Goal: Task Accomplishment & Management: Use online tool/utility

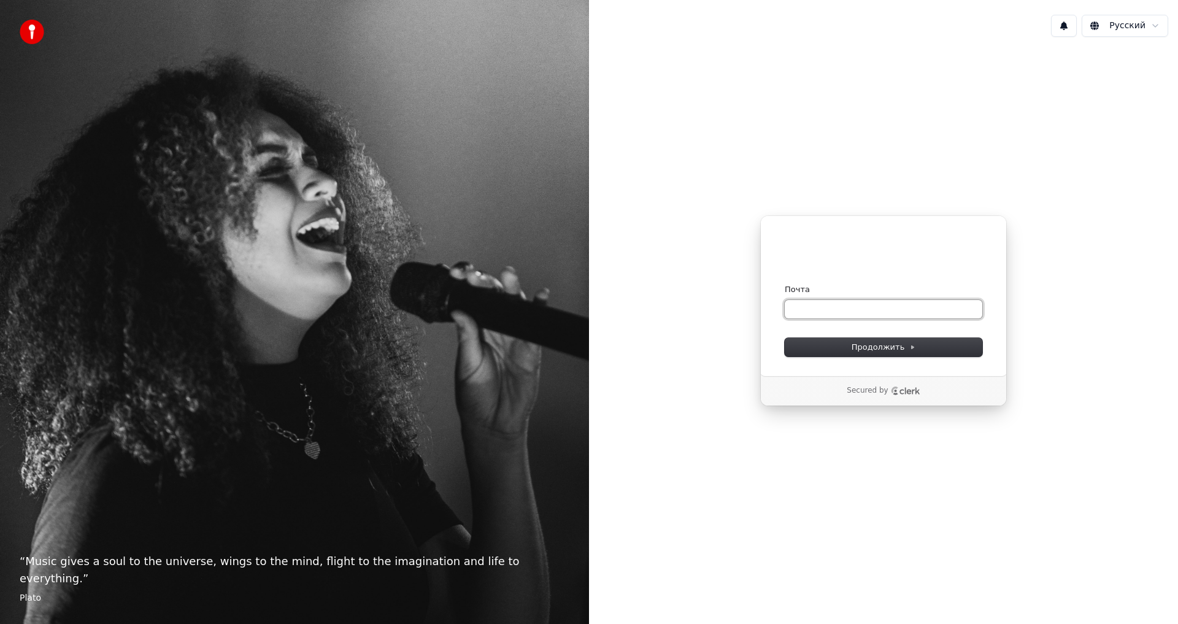
click at [803, 311] on input "Почта" at bounding box center [882, 309] width 197 height 18
paste input "**********"
click at [876, 348] on span "Продолжить" at bounding box center [883, 347] width 64 height 11
type input "**********"
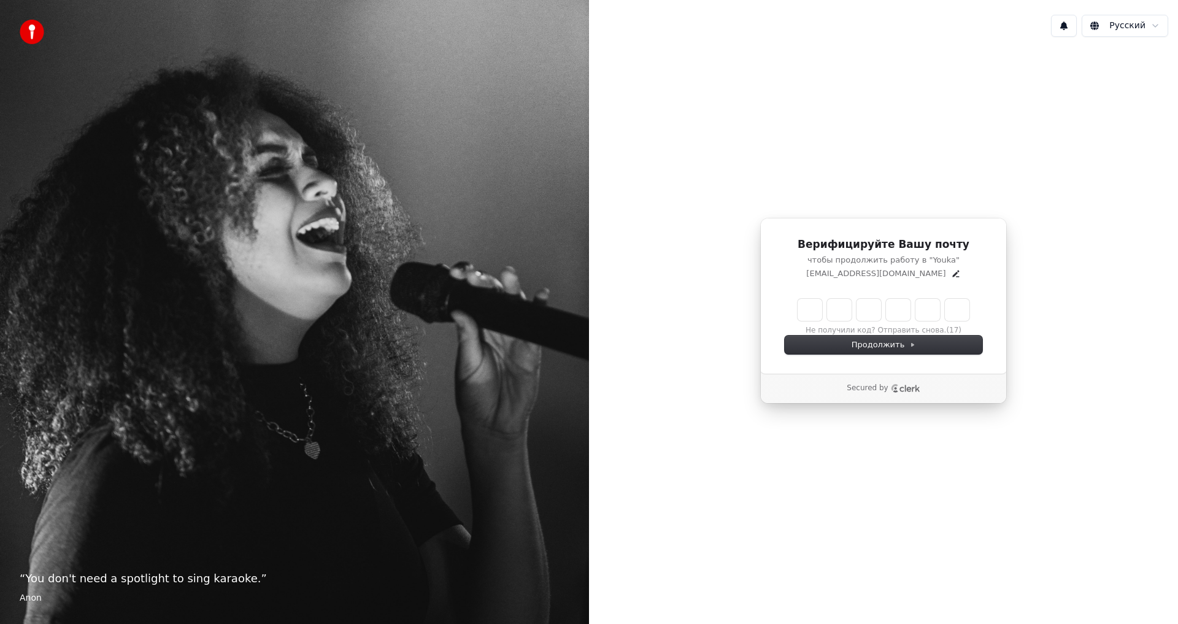
click at [810, 306] on input "Enter verification code" at bounding box center [883, 310] width 172 height 22
type input "******"
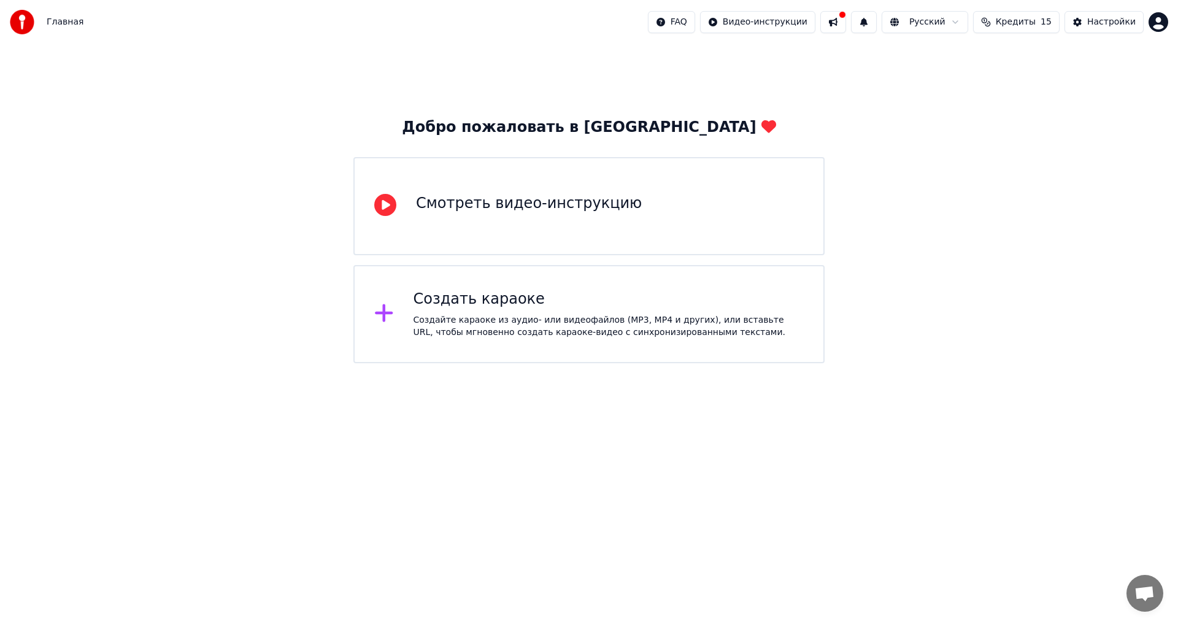
click at [509, 301] on div "Создать караоке" at bounding box center [608, 299] width 391 height 20
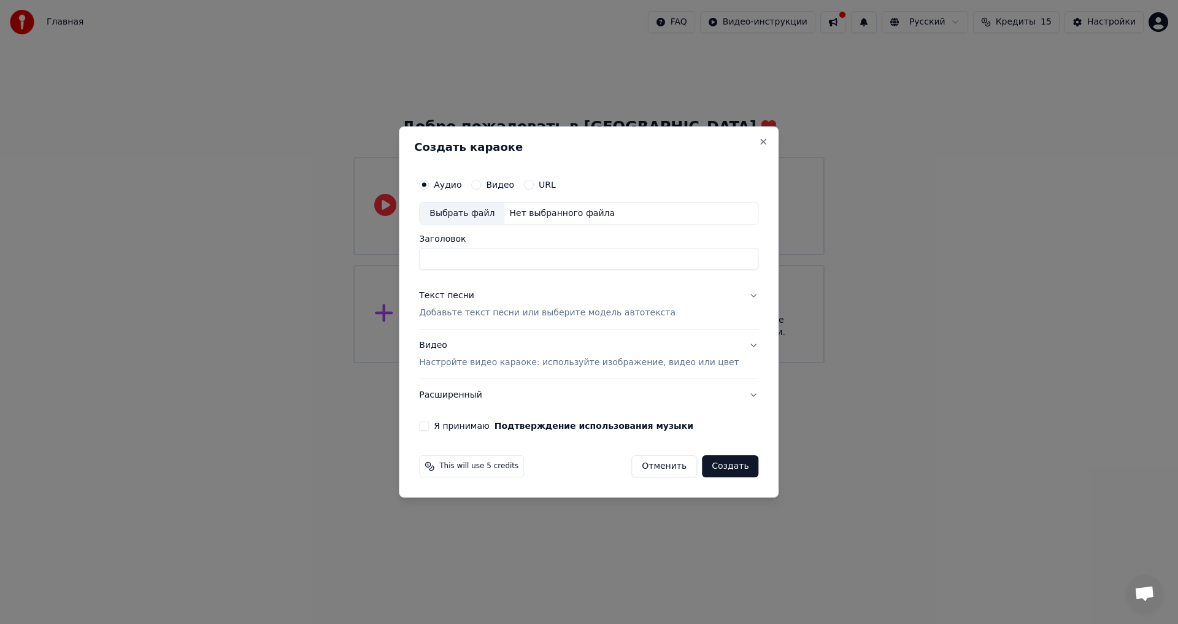
click at [483, 215] on div "Выбрать файл" at bounding box center [461, 213] width 85 height 22
type input "**********"
click at [461, 294] on div "Текст песни" at bounding box center [446, 296] width 55 height 12
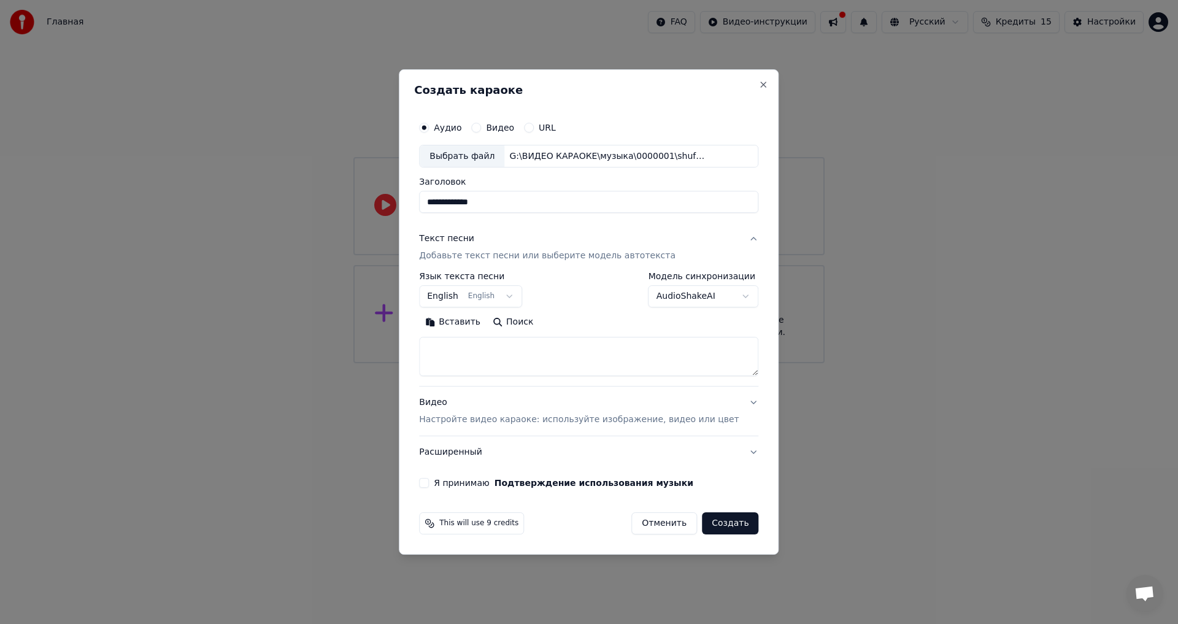
click at [461, 321] on button "Вставить" at bounding box center [452, 323] width 67 height 20
type textarea "**********"
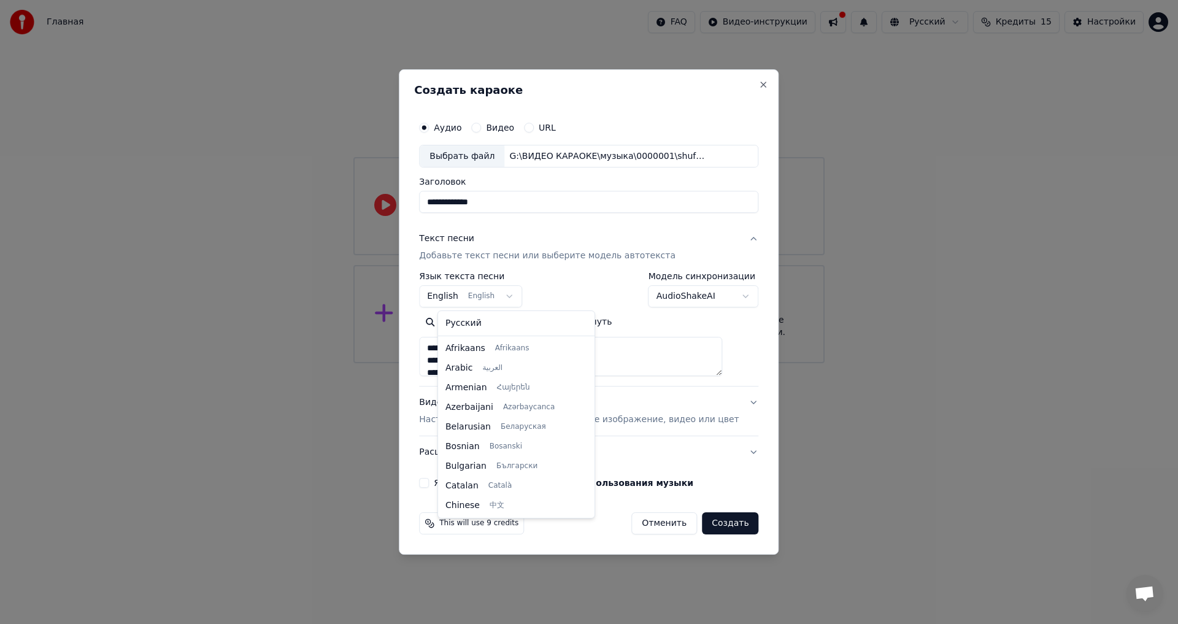
click at [465, 296] on body "**********" at bounding box center [589, 181] width 1178 height 363
select select "**"
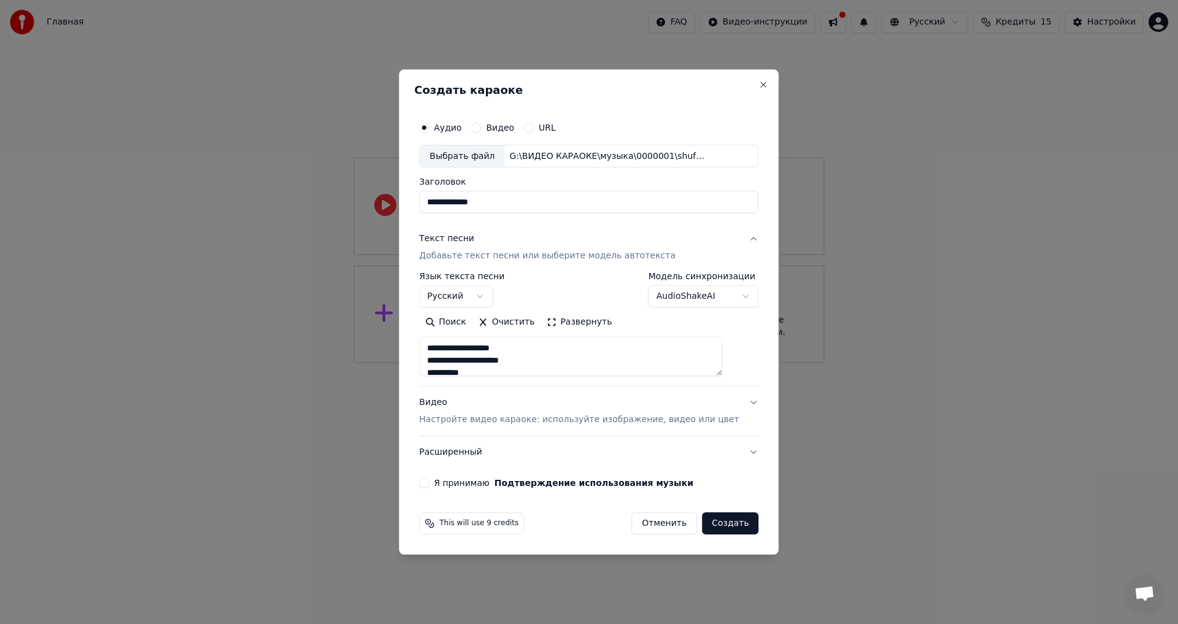
click at [730, 403] on button "Видео Настройте видео караоке: используйте изображение, видео или цвет" at bounding box center [588, 411] width 339 height 49
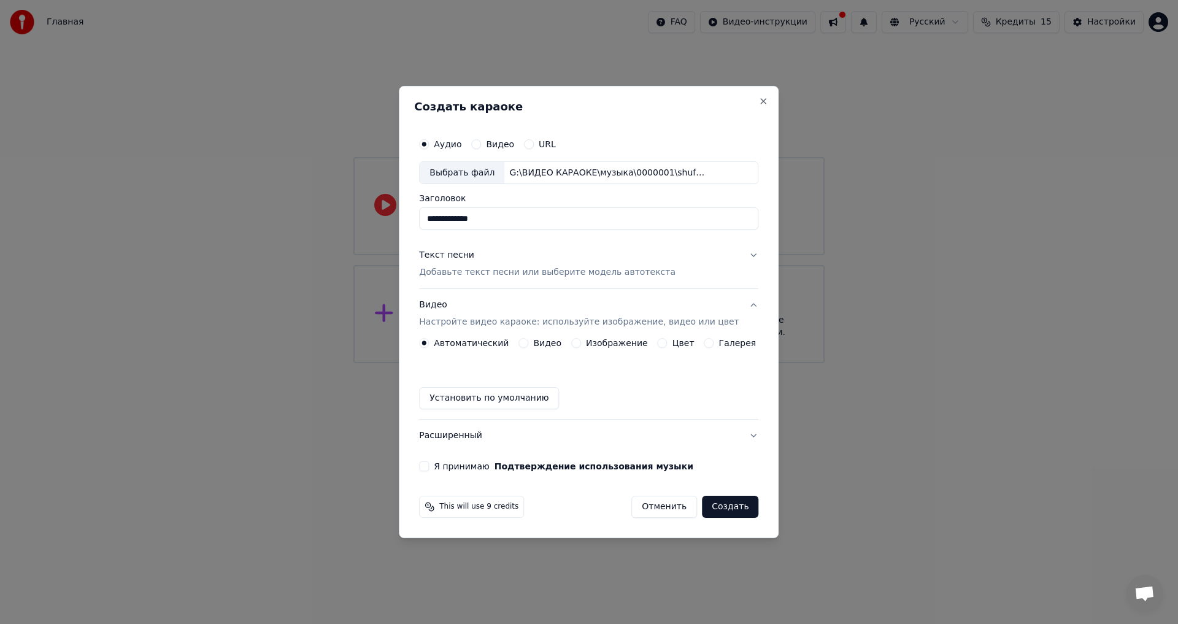
click at [661, 342] on button "Цвет" at bounding box center [662, 343] width 10 height 10
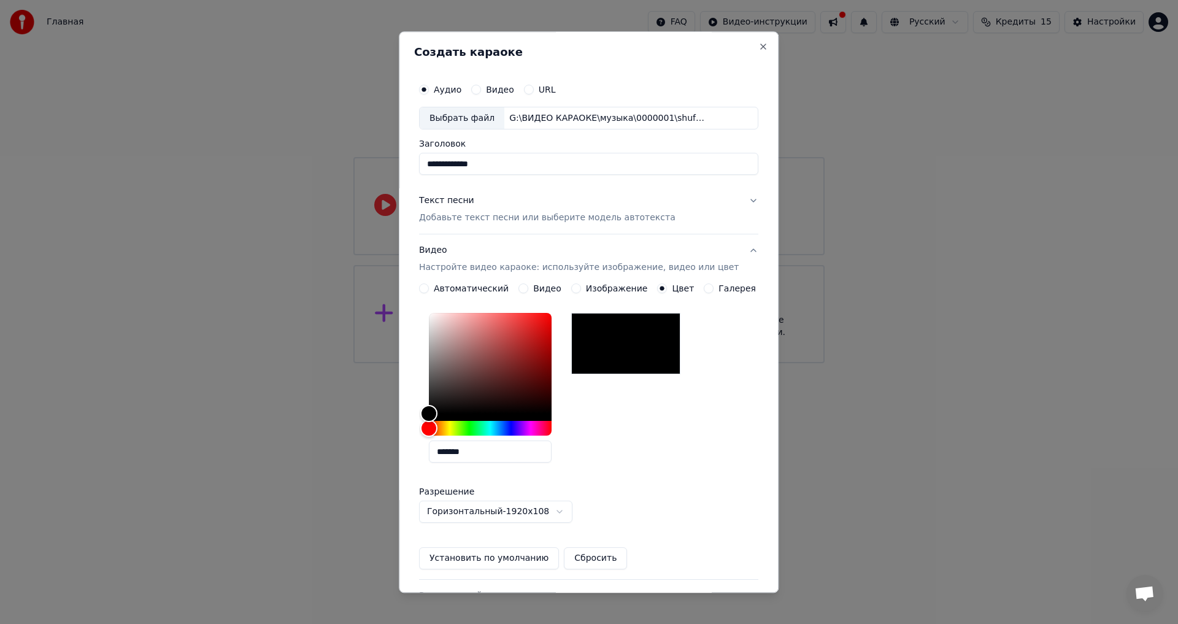
drag, startPoint x: 491, startPoint y: 448, endPoint x: 364, endPoint y: 452, distance: 126.4
click at [364, 363] on body "**********" at bounding box center [589, 181] width 1178 height 363
paste input "text"
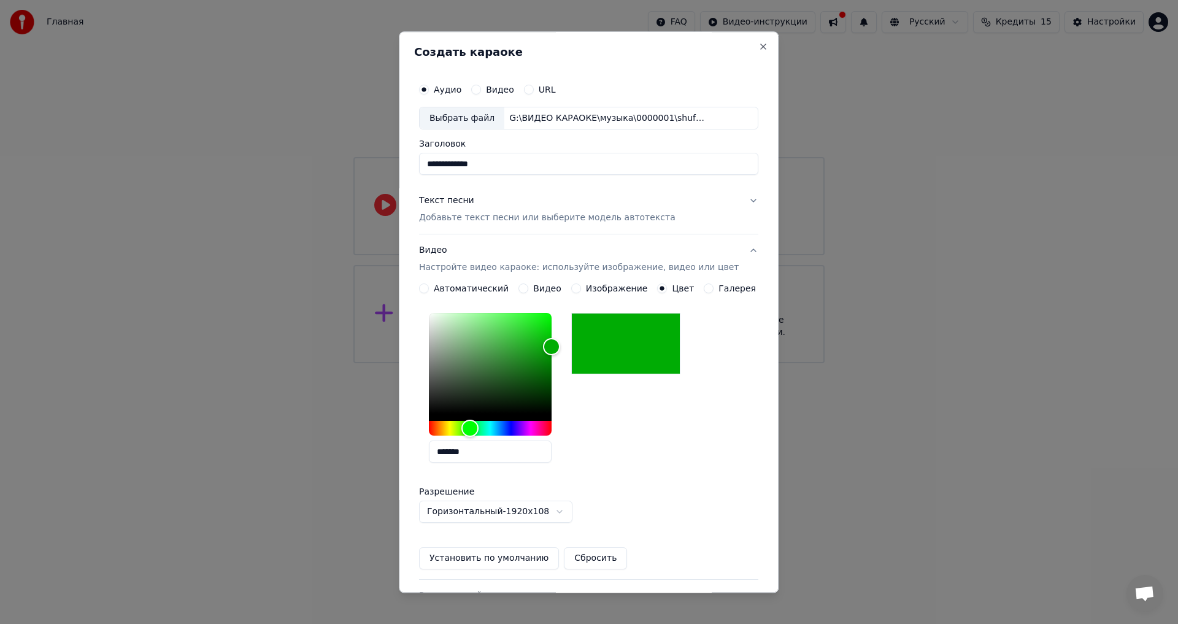
type input "*******"
click at [520, 556] on button "Установить по умолчанию" at bounding box center [489, 559] width 140 height 22
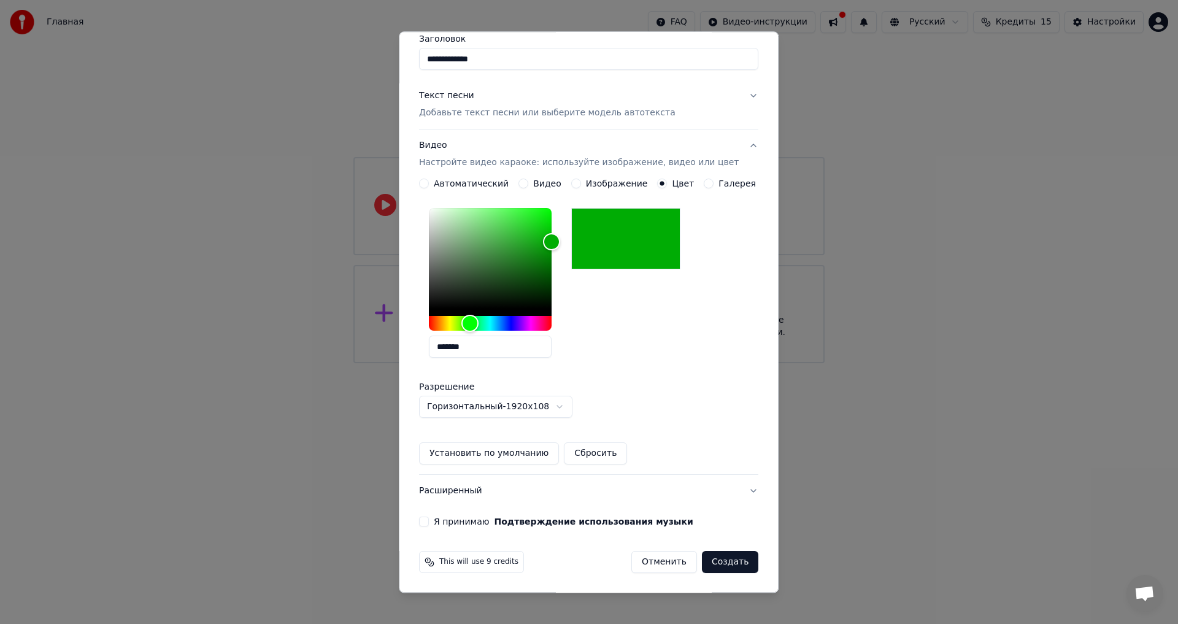
scroll to position [105, 0]
click at [429, 518] on button "Я принимаю Подтверждение использования музыки" at bounding box center [424, 521] width 10 height 10
click at [714, 560] on button "Создать" at bounding box center [730, 562] width 56 height 22
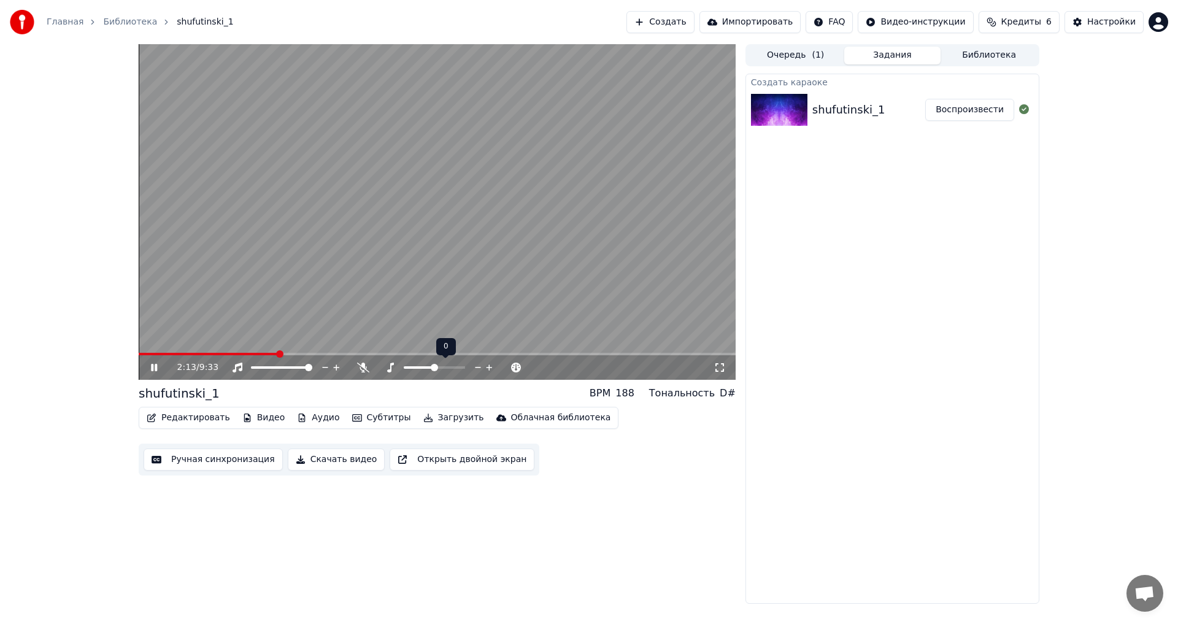
click at [432, 366] on span at bounding box center [434, 367] width 7 height 7
click at [414, 367] on span at bounding box center [412, 367] width 7 height 7
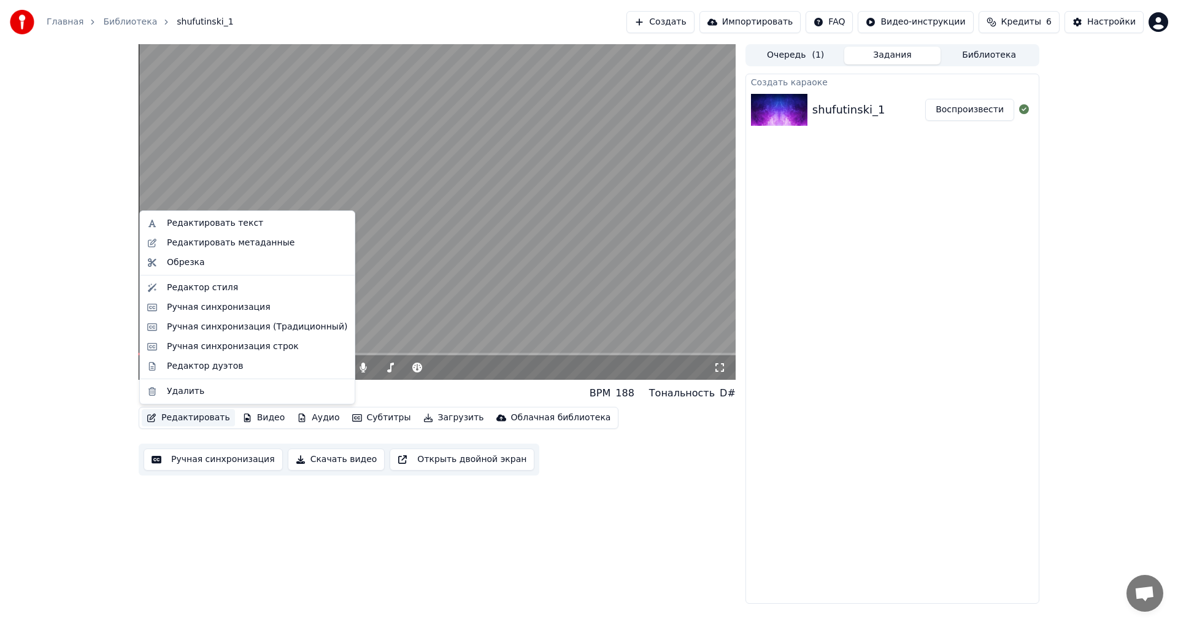
click at [193, 418] on button "Редактировать" at bounding box center [188, 417] width 93 height 17
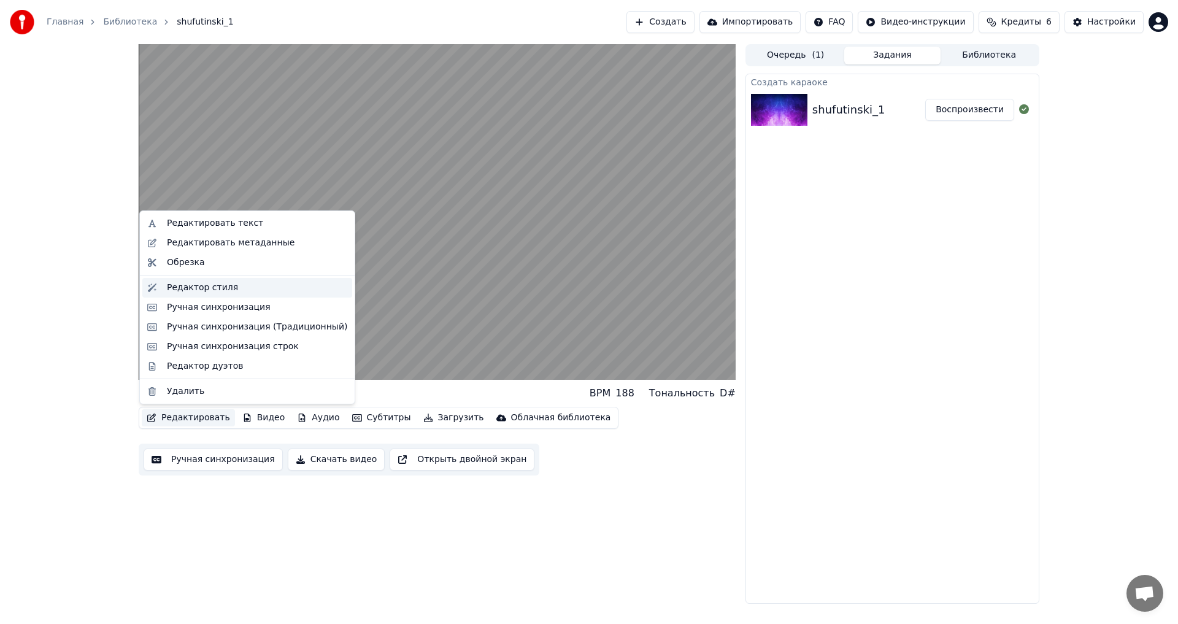
click at [210, 287] on div "Редактор стиля" at bounding box center [202, 287] width 71 height 12
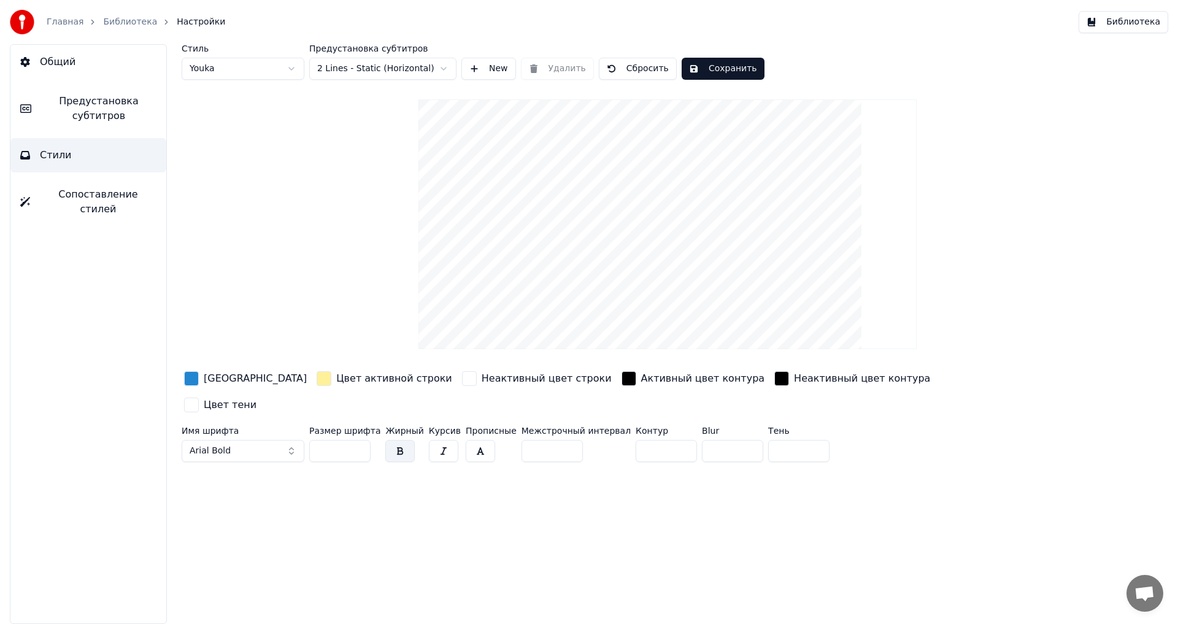
click at [188, 378] on div "button" at bounding box center [191, 378] width 15 height 15
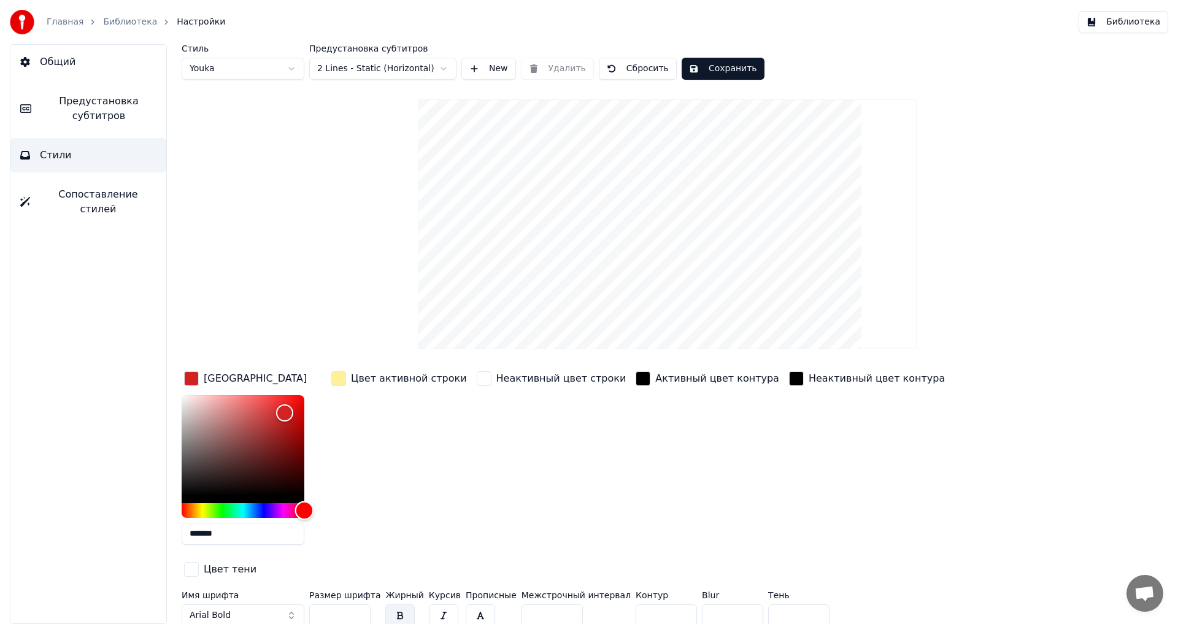
drag, startPoint x: 248, startPoint y: 505, endPoint x: 360, endPoint y: 504, distance: 111.6
click at [360, 504] on div "Цвет заливки ******* Цвет активной строки Неактивный цвет строки Активный цвет …" at bounding box center [594, 475] width 824 height 212
drag, startPoint x: 286, startPoint y: 411, endPoint x: 358, endPoint y: 375, distance: 80.1
click at [358, 375] on div "Цвет заливки ******* Цвет активной строки Неактивный цвет строки Активный цвет …" at bounding box center [594, 475] width 824 height 212
drag, startPoint x: 304, startPoint y: 509, endPoint x: 320, endPoint y: 510, distance: 16.0
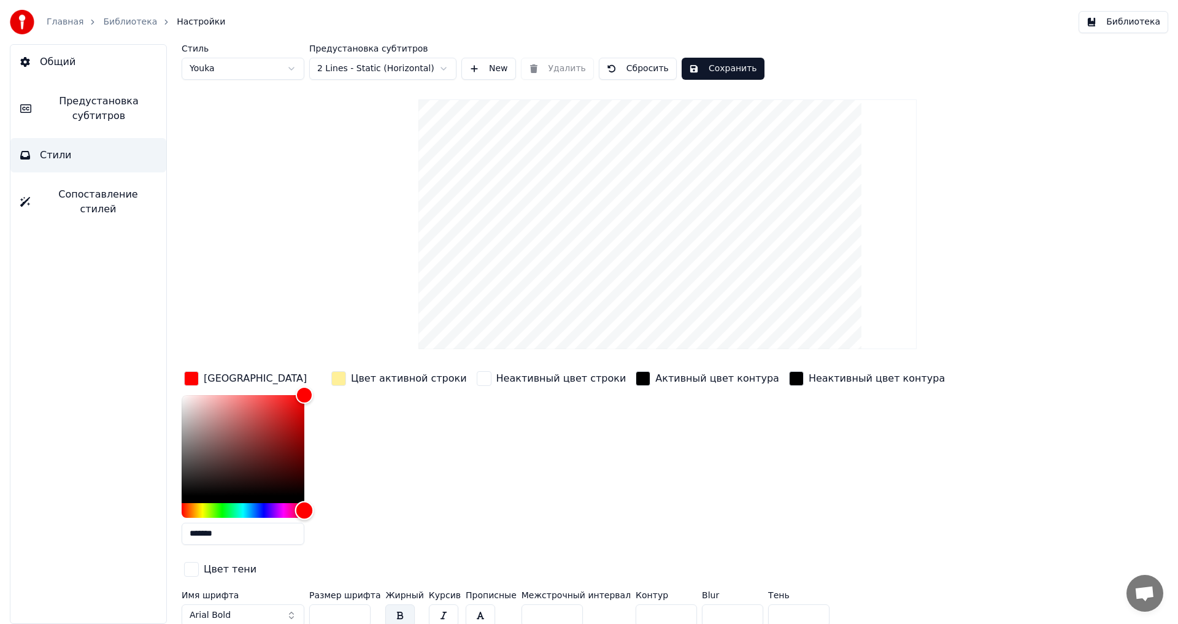
click at [320, 510] on div "*******" at bounding box center [253, 472] width 142 height 155
type input "*******"
drag, startPoint x: 302, startPoint y: 391, endPoint x: 347, endPoint y: 376, distance: 47.3
click at [347, 376] on div "Цвет заливки ******* Цвет активной строки Неактивный цвет строки Активный цвет …" at bounding box center [594, 475] width 824 height 212
click at [336, 374] on div "button" at bounding box center [338, 378] width 15 height 15
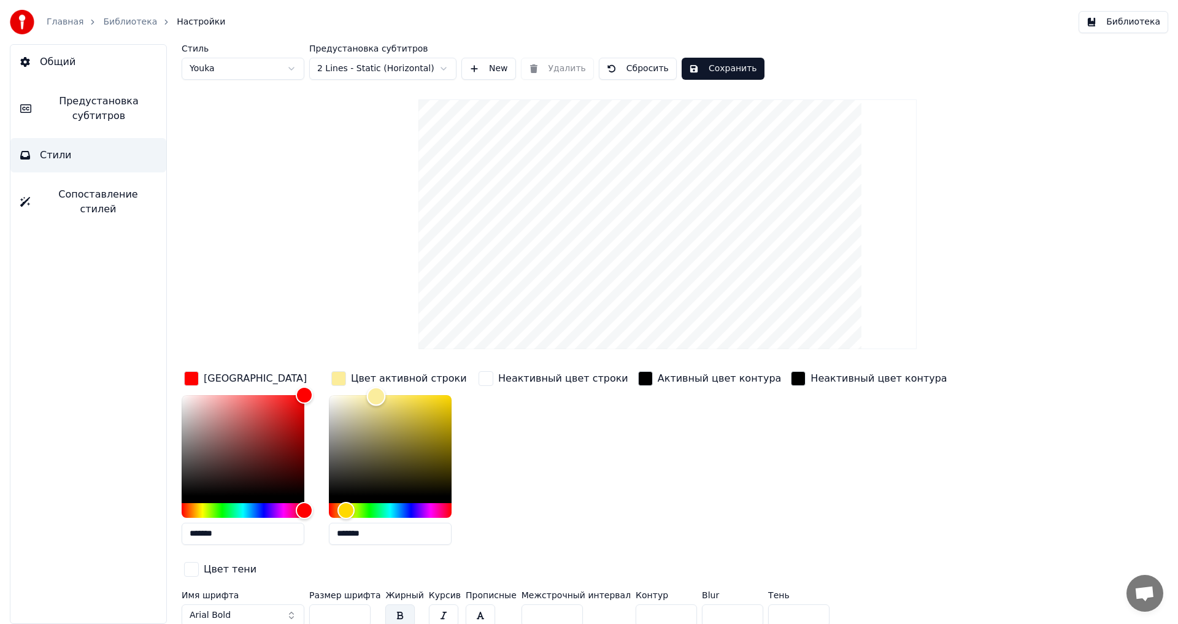
type input "*******"
drag, startPoint x: 376, startPoint y: 396, endPoint x: 294, endPoint y: 373, distance: 84.7
click at [294, 373] on div "Цвет заливки ******* Цвет активной строки ******* Неактивный цвет строки Активн…" at bounding box center [594, 475] width 824 height 212
drag, startPoint x: 328, startPoint y: 588, endPoint x: 311, endPoint y: 588, distance: 17.2
click at [311, 604] on input "**" at bounding box center [339, 615] width 61 height 22
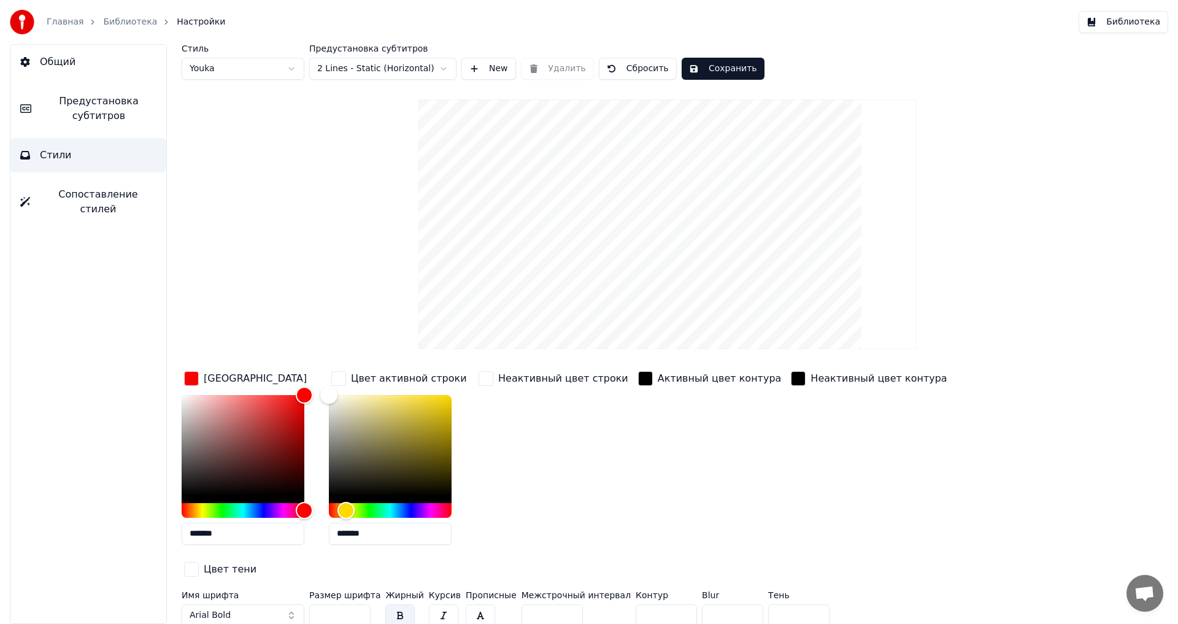
type input "**"
click at [656, 604] on input "*" at bounding box center [665, 615] width 61 height 22
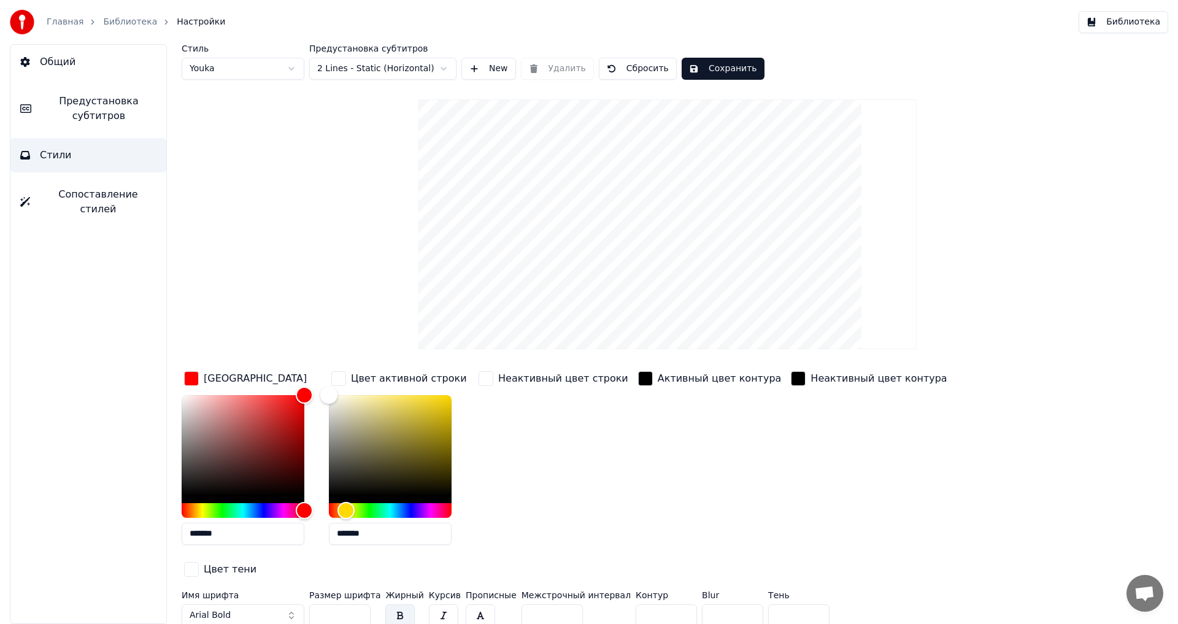
click at [656, 604] on input "*" at bounding box center [665, 615] width 61 height 22
type input "*"
click at [656, 604] on input "*" at bounding box center [665, 615] width 61 height 22
click at [696, 66] on button "Сохранить" at bounding box center [722, 69] width 83 height 22
click at [93, 98] on span "Предустановка субтитров" at bounding box center [98, 108] width 115 height 29
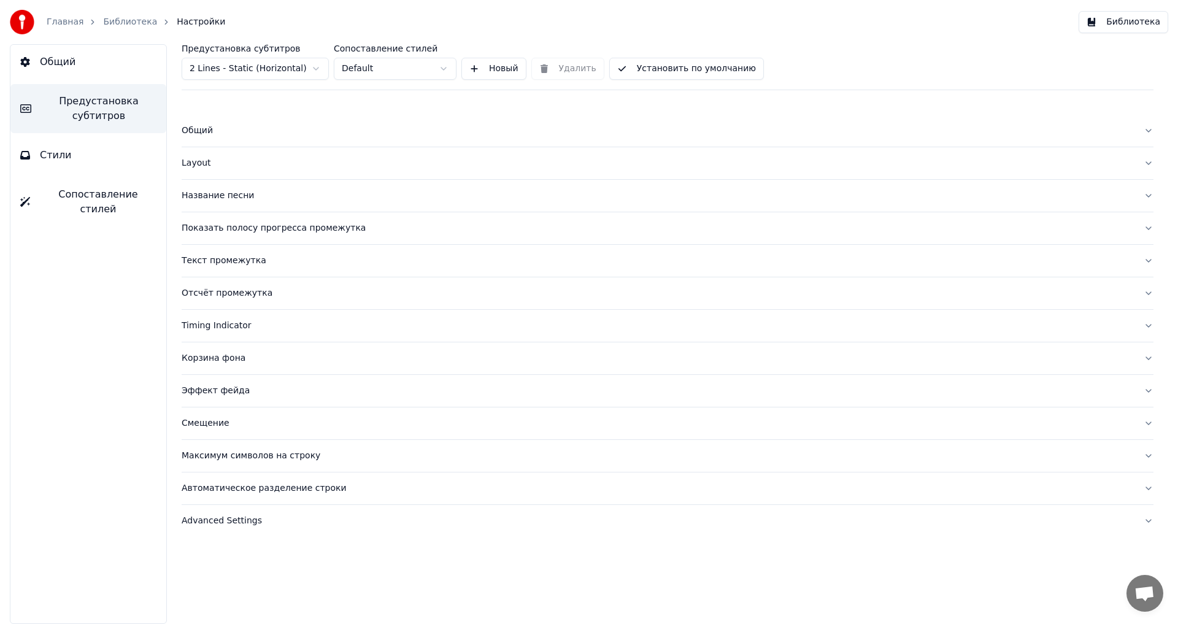
click at [203, 126] on div "Общий" at bounding box center [658, 130] width 952 height 12
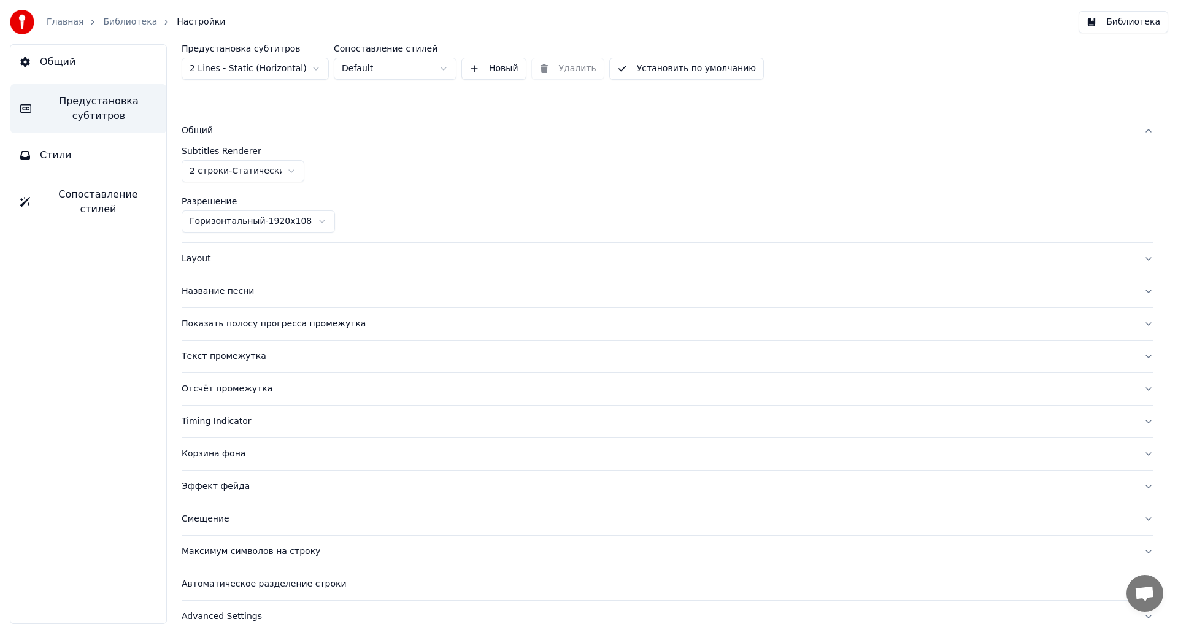
click at [194, 258] on div "Layout" at bounding box center [658, 259] width 952 height 12
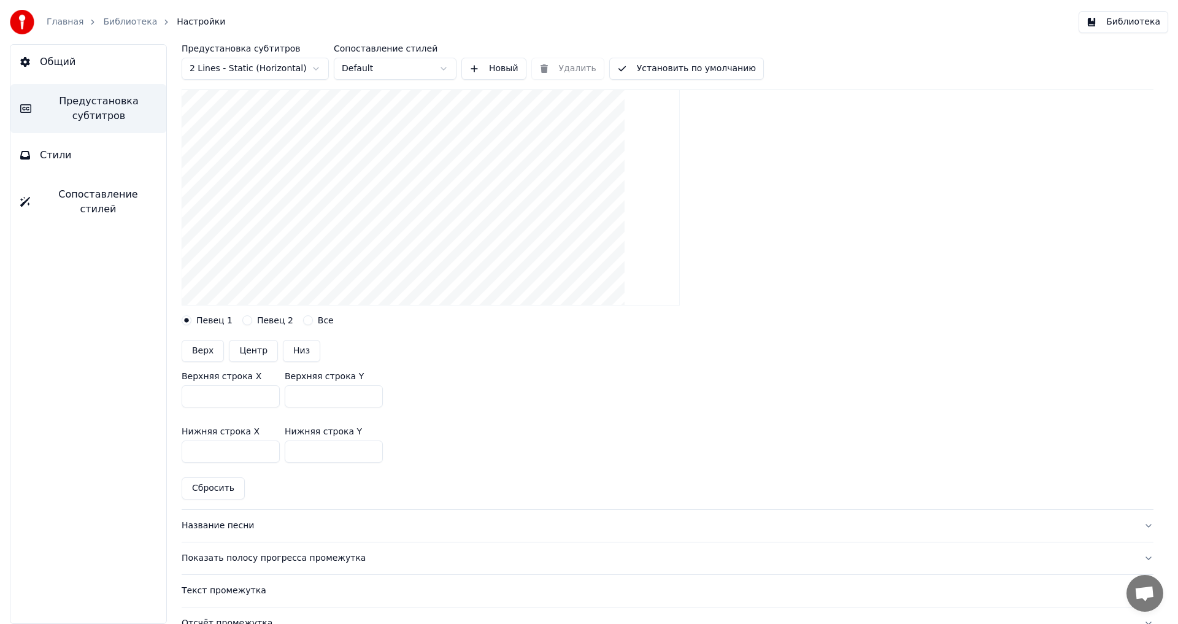
scroll to position [184, 0]
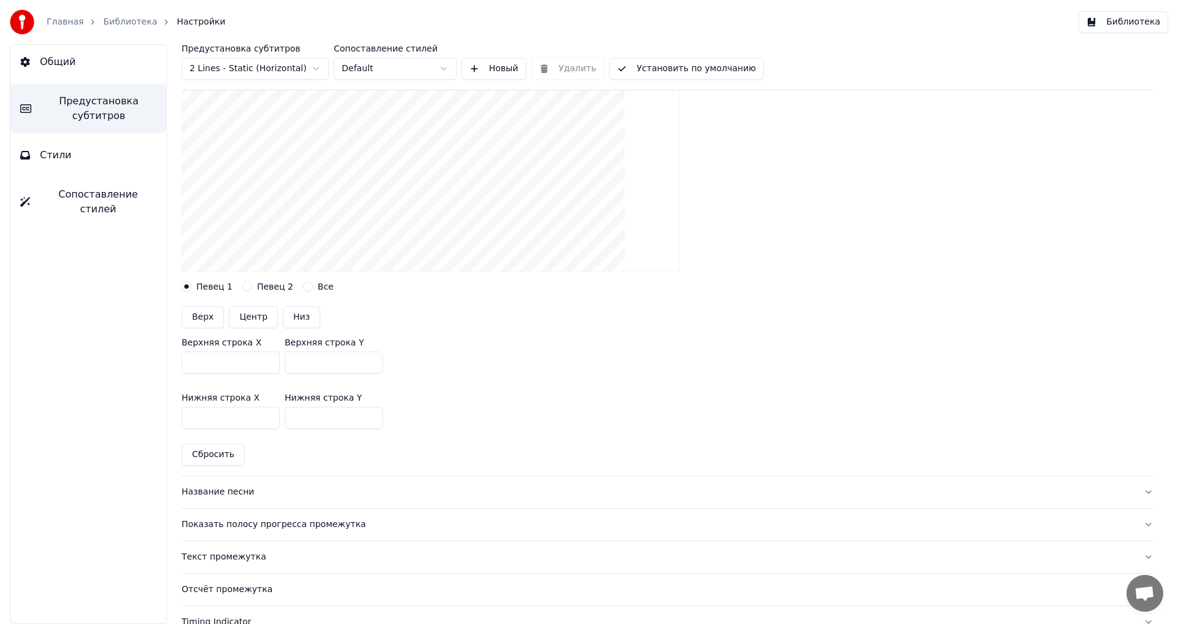
drag, startPoint x: 296, startPoint y: 365, endPoint x: 255, endPoint y: 366, distance: 41.1
click at [255, 366] on div "Верхняя строка X *** Верхняя строка Y ***" at bounding box center [667, 355] width 971 height 55
type input "***"
drag, startPoint x: 325, startPoint y: 415, endPoint x: 238, endPoint y: 420, distance: 87.2
click at [238, 420] on div "Нижняя строка X *** Нижняя строка Y ***" at bounding box center [667, 410] width 971 height 55
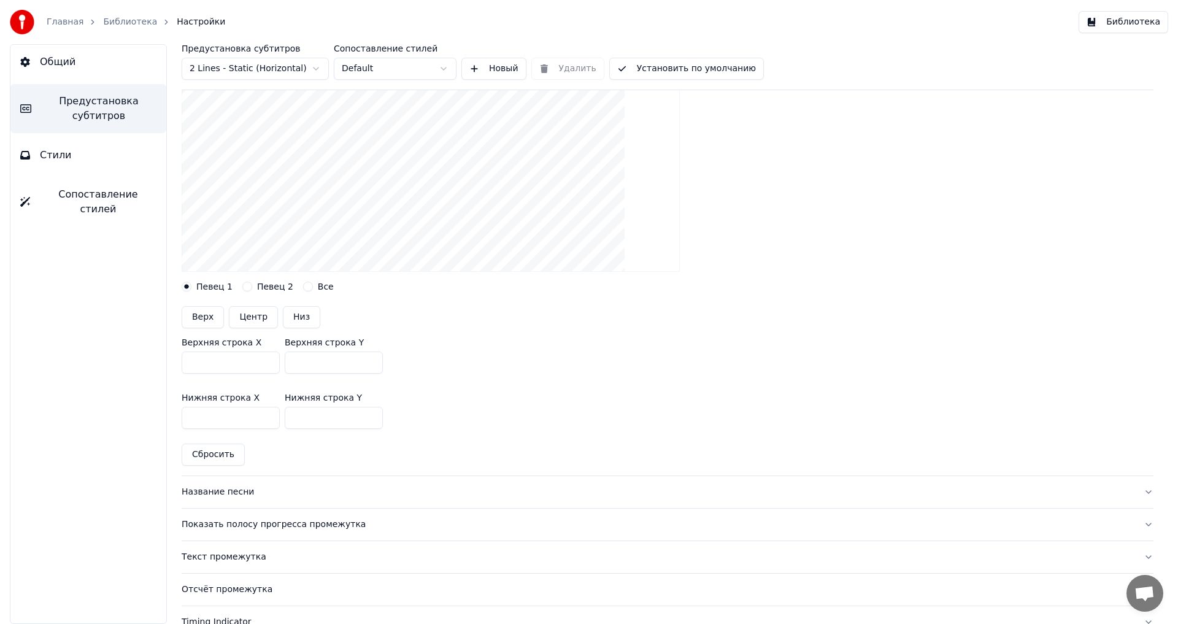
type input "***"
click at [211, 491] on div "Название песни" at bounding box center [658, 492] width 952 height 12
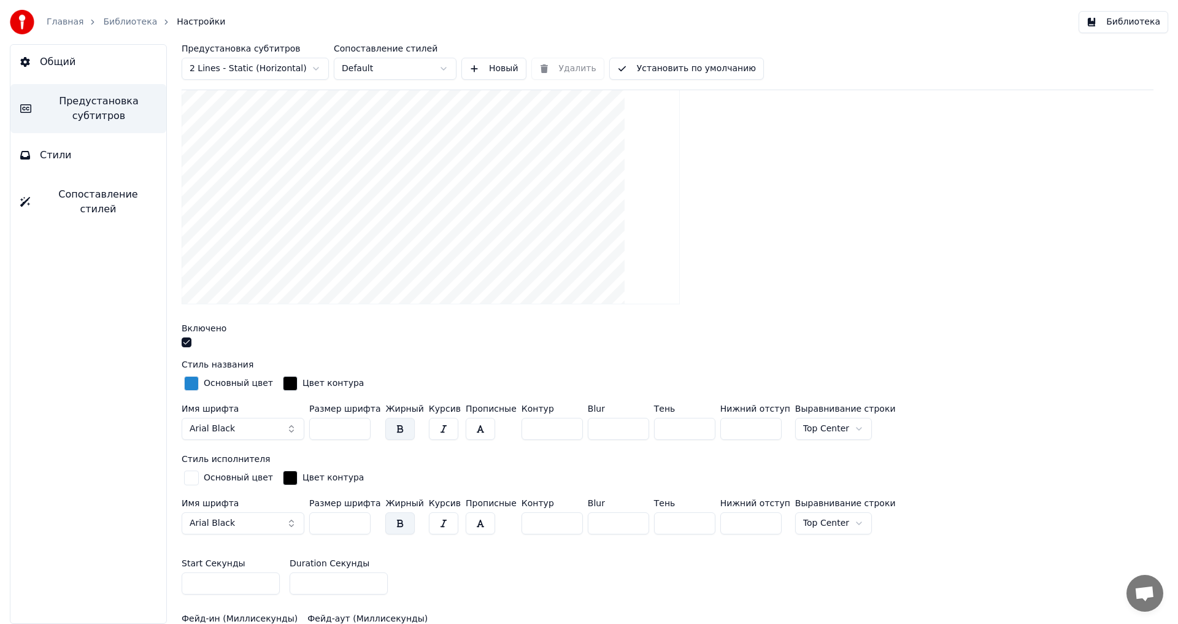
click at [184, 339] on button "button" at bounding box center [187, 342] width 10 height 10
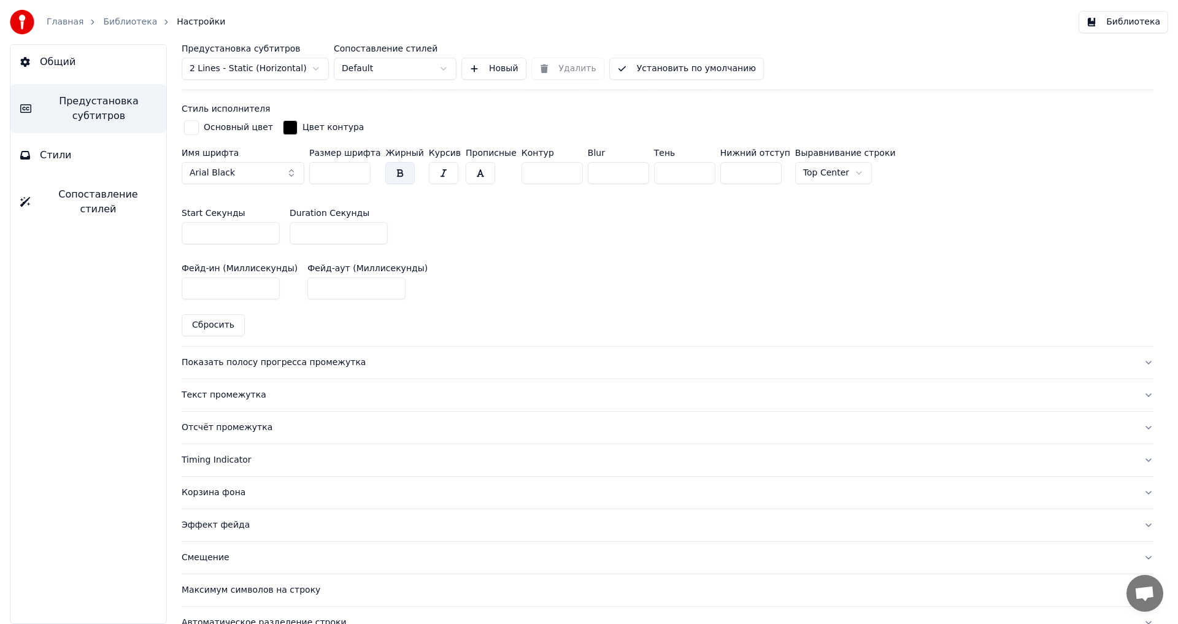
scroll to position [552, 0]
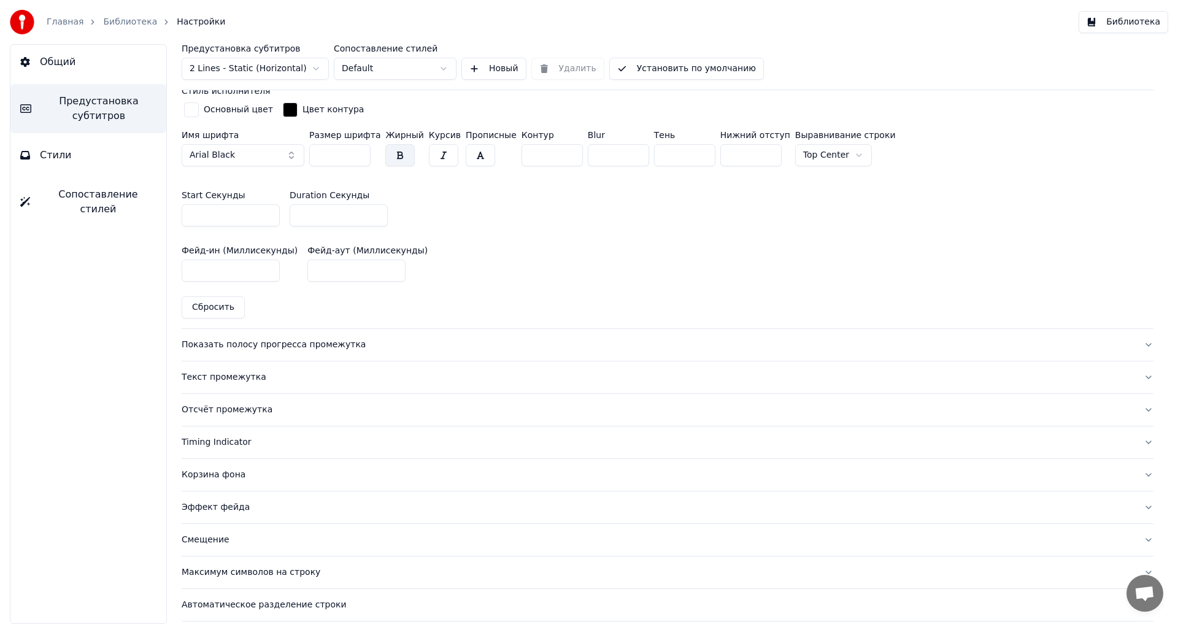
click at [208, 346] on div "Показать полосу прогресса промежутка" at bounding box center [658, 345] width 952 height 12
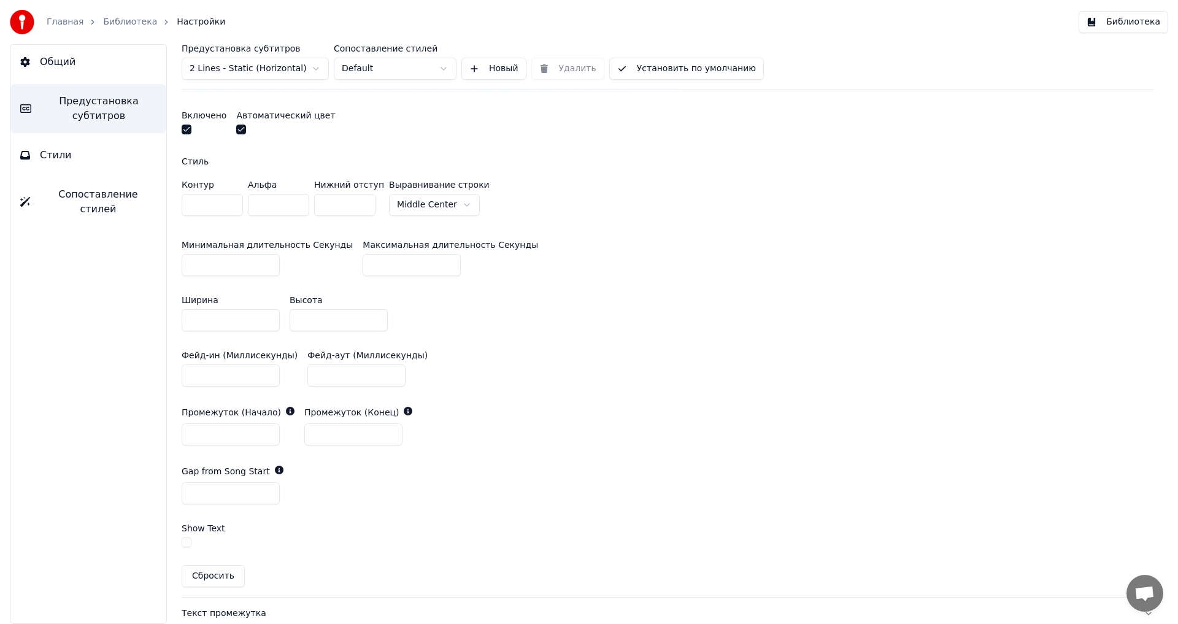
scroll to position [368, 0]
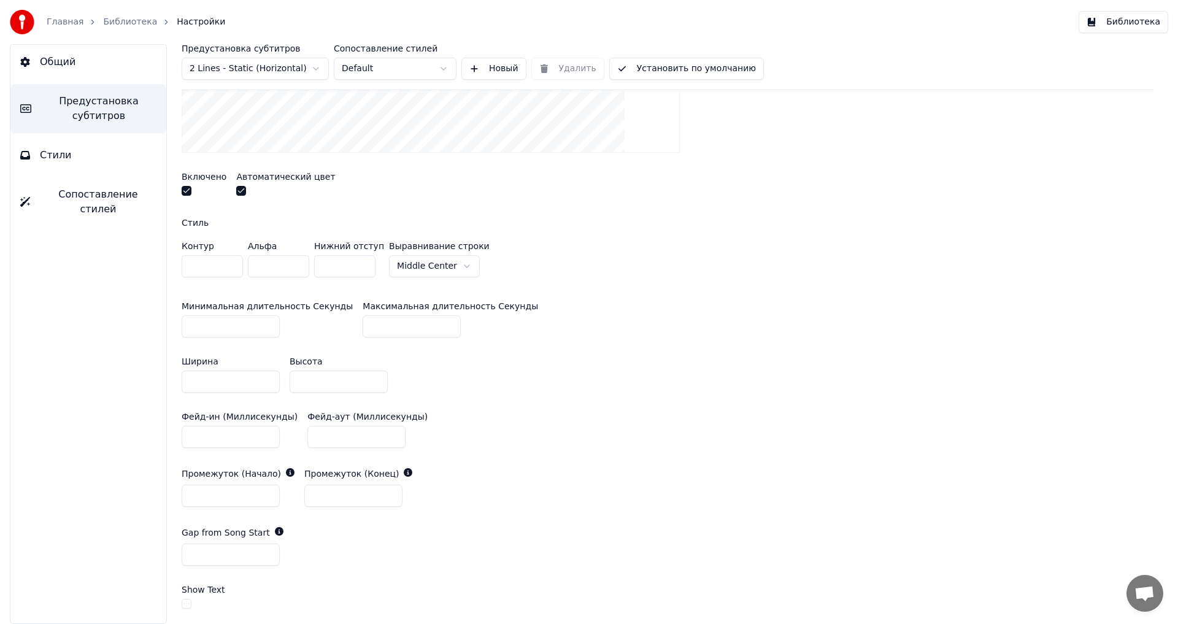
click at [185, 191] on button "button" at bounding box center [187, 191] width 10 height 10
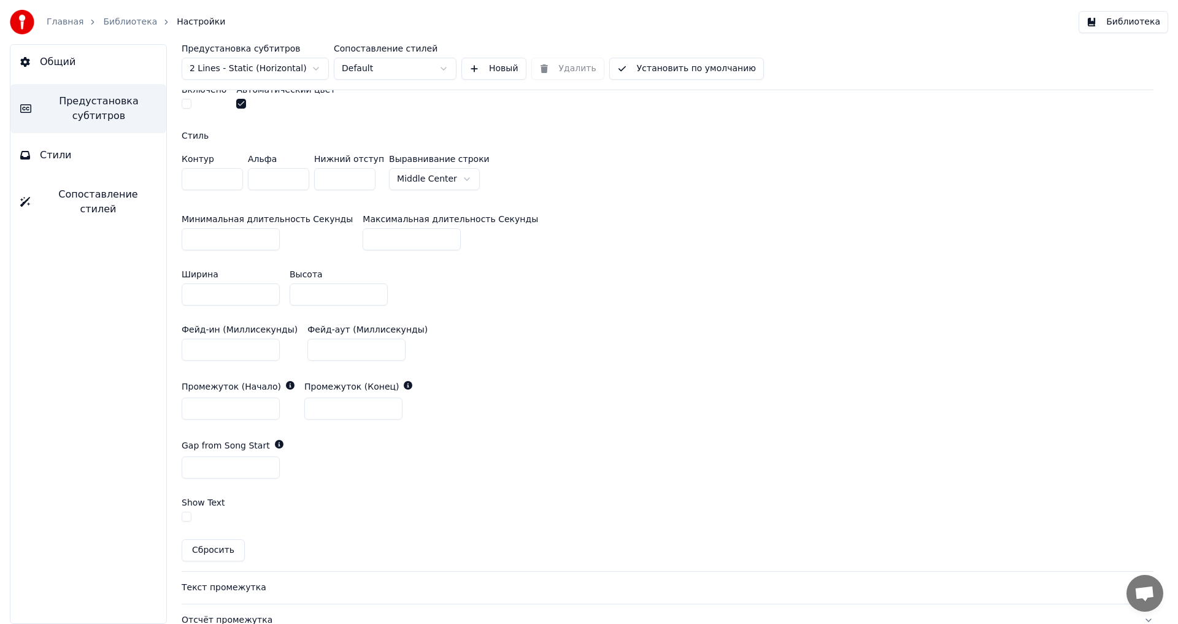
scroll to position [675, 0]
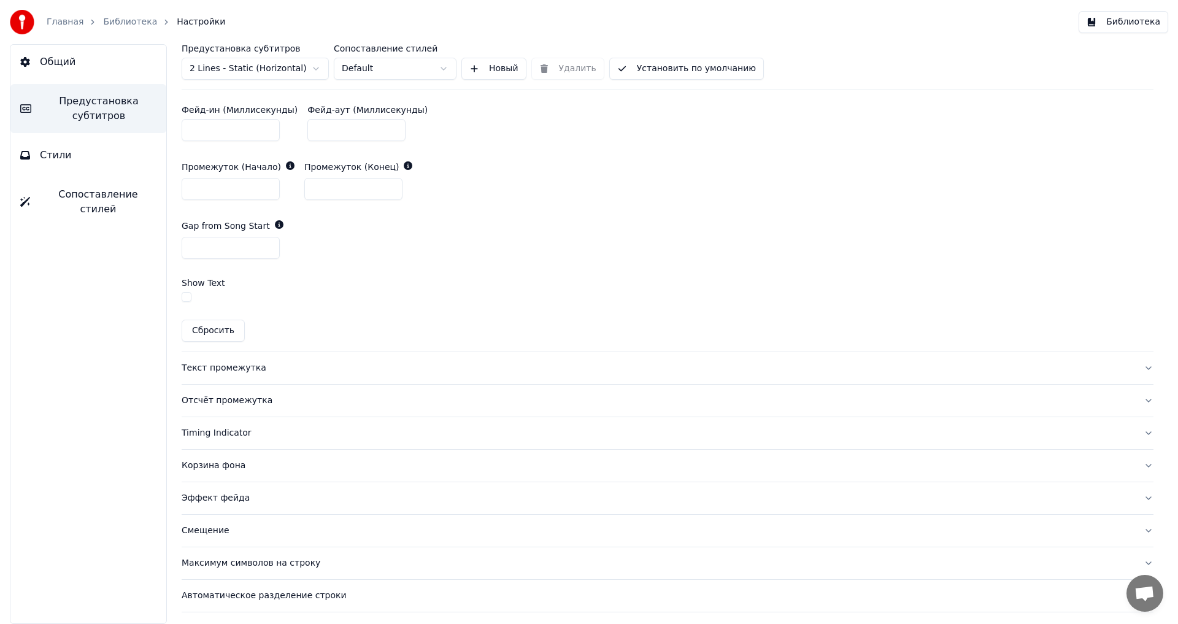
click at [196, 370] on div "Текст промежутка" at bounding box center [658, 368] width 952 height 12
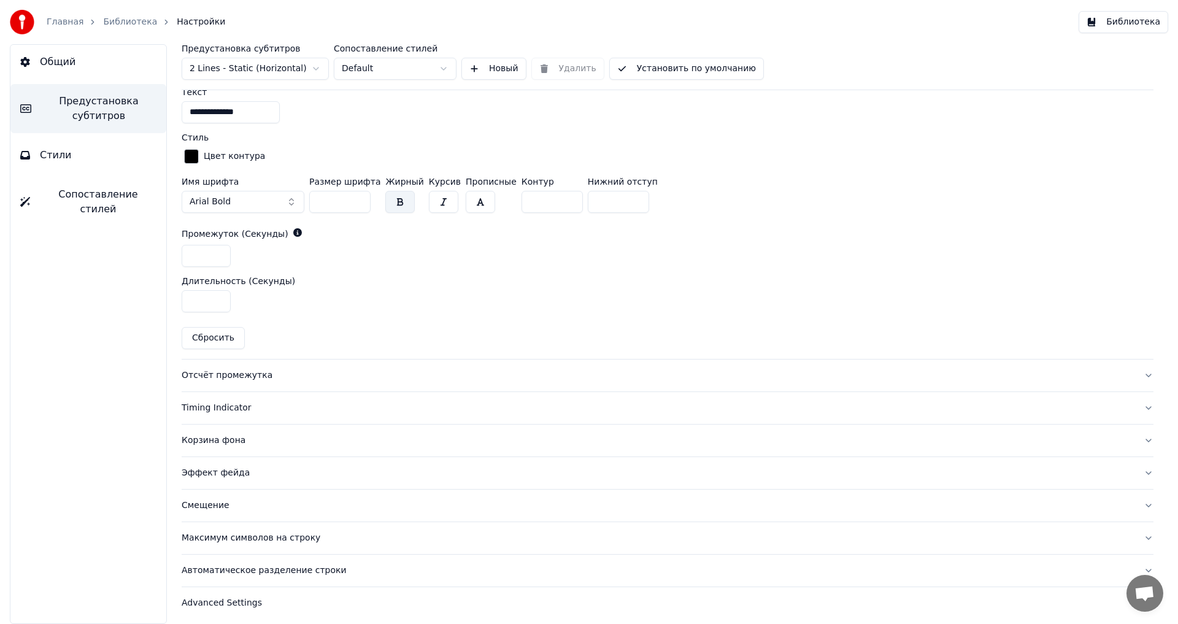
scroll to position [535, 0]
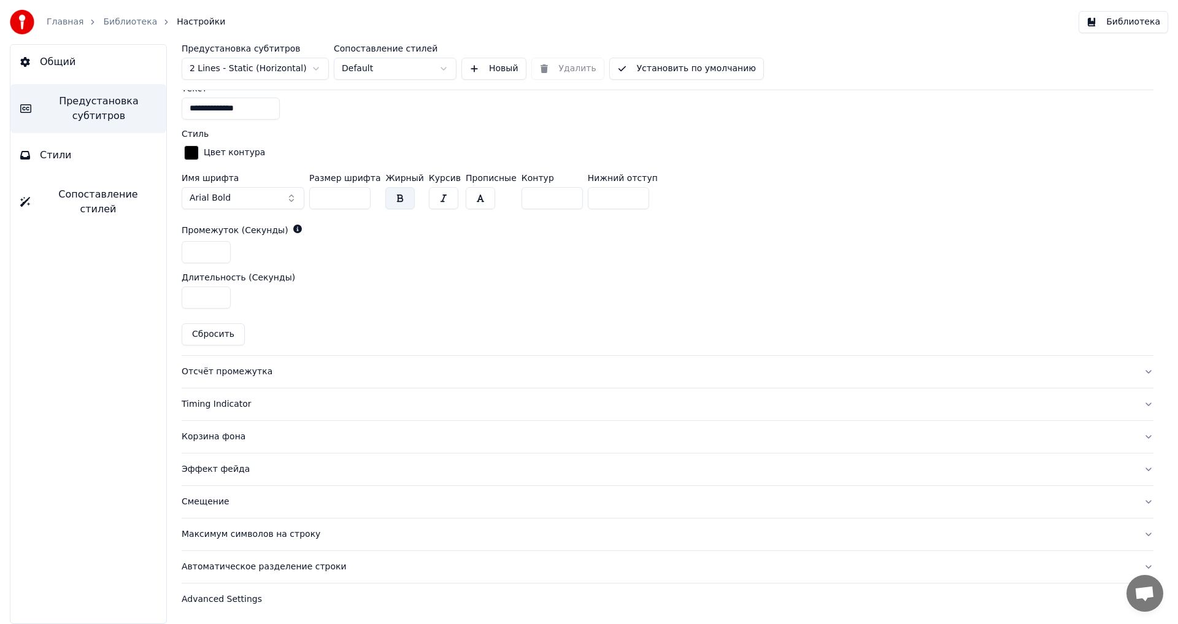
click at [225, 369] on div "Отсчёт промежутка" at bounding box center [658, 372] width 952 height 12
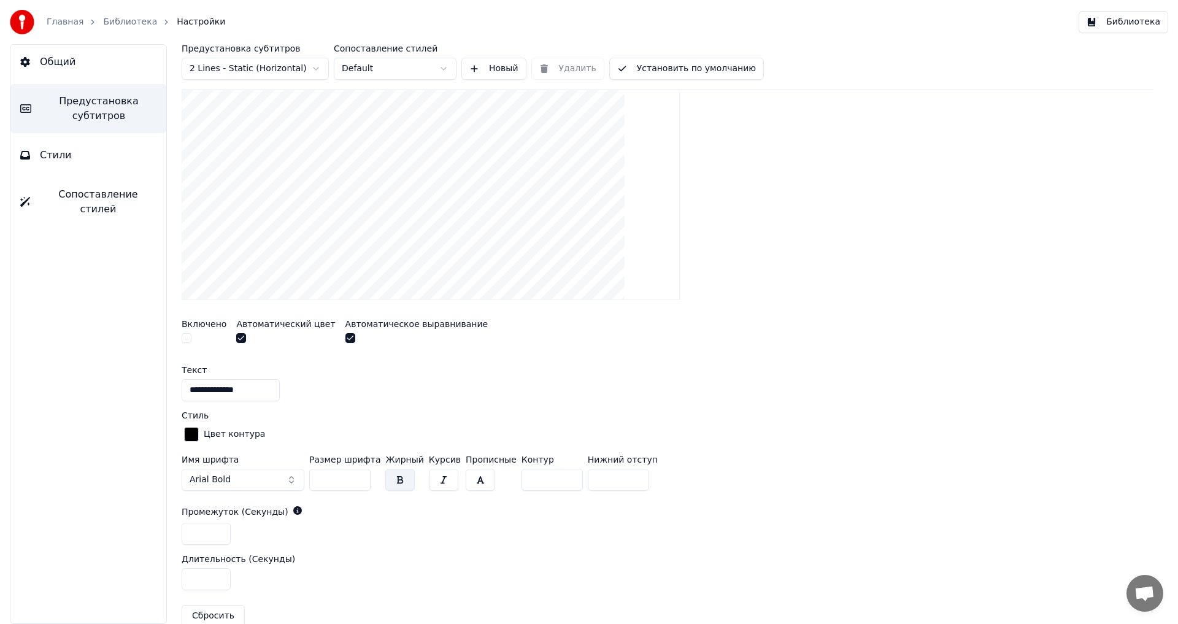
scroll to position [247, 0]
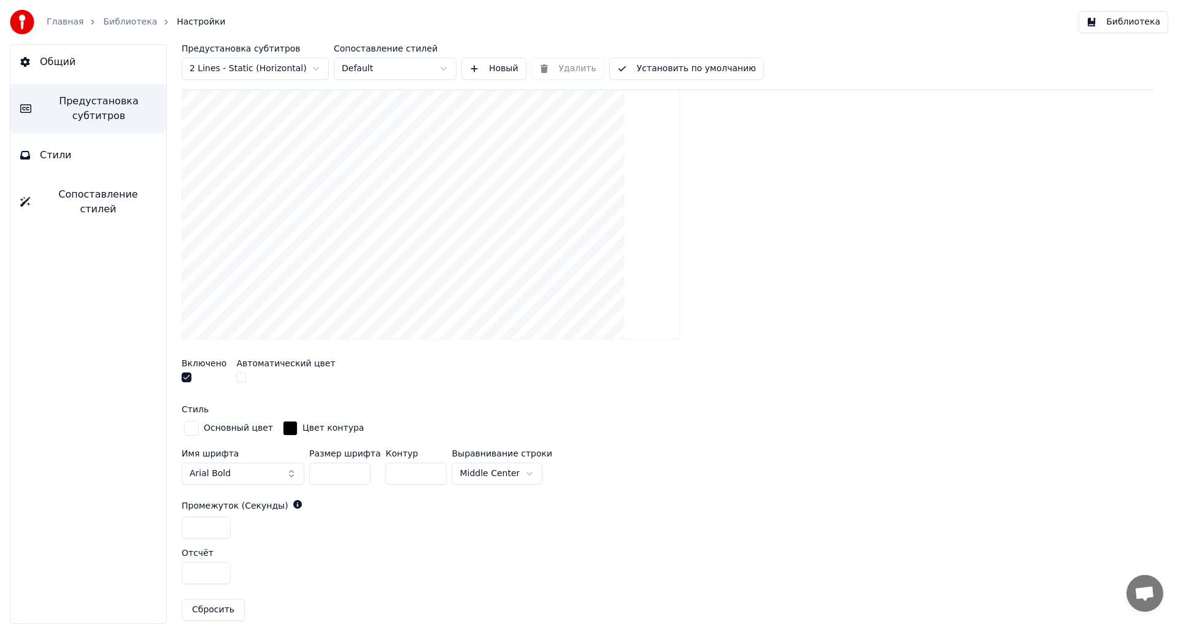
click at [189, 377] on button "button" at bounding box center [187, 377] width 10 height 10
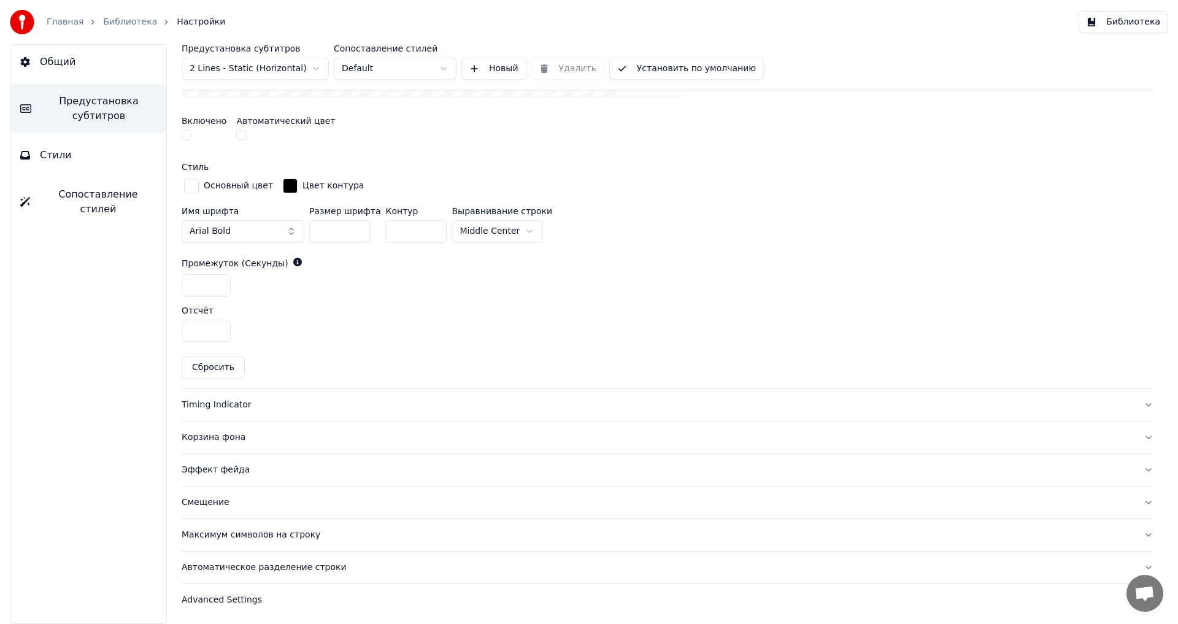
scroll to position [489, 0]
click at [231, 401] on div "Timing Indicator" at bounding box center [658, 404] width 952 height 12
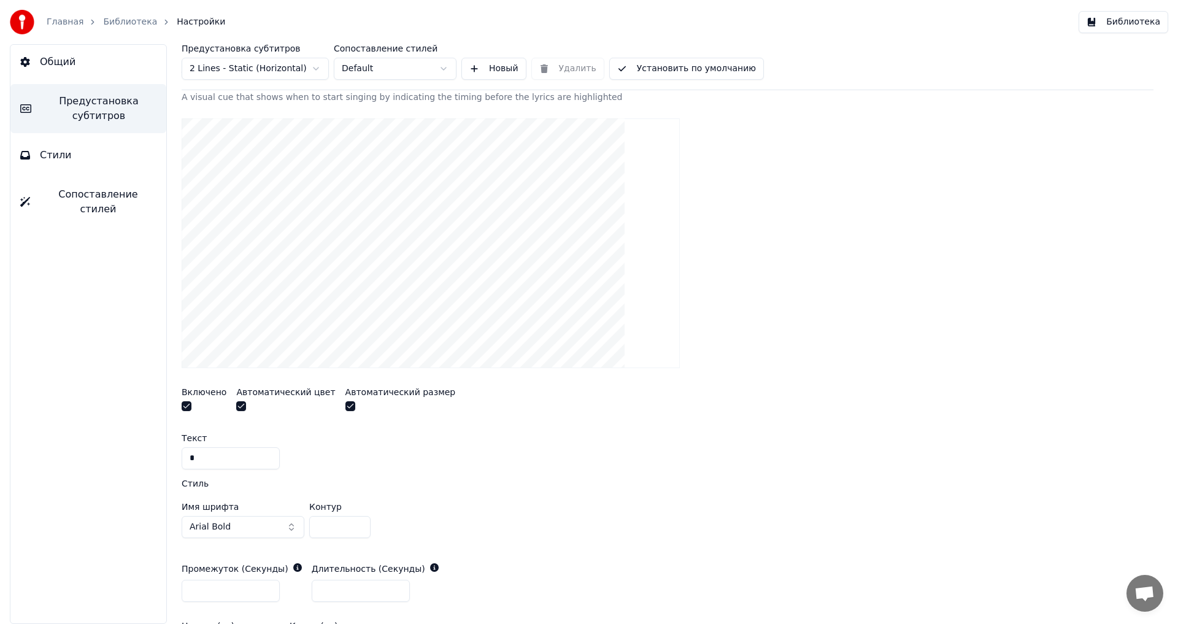
scroll to position [183, 0]
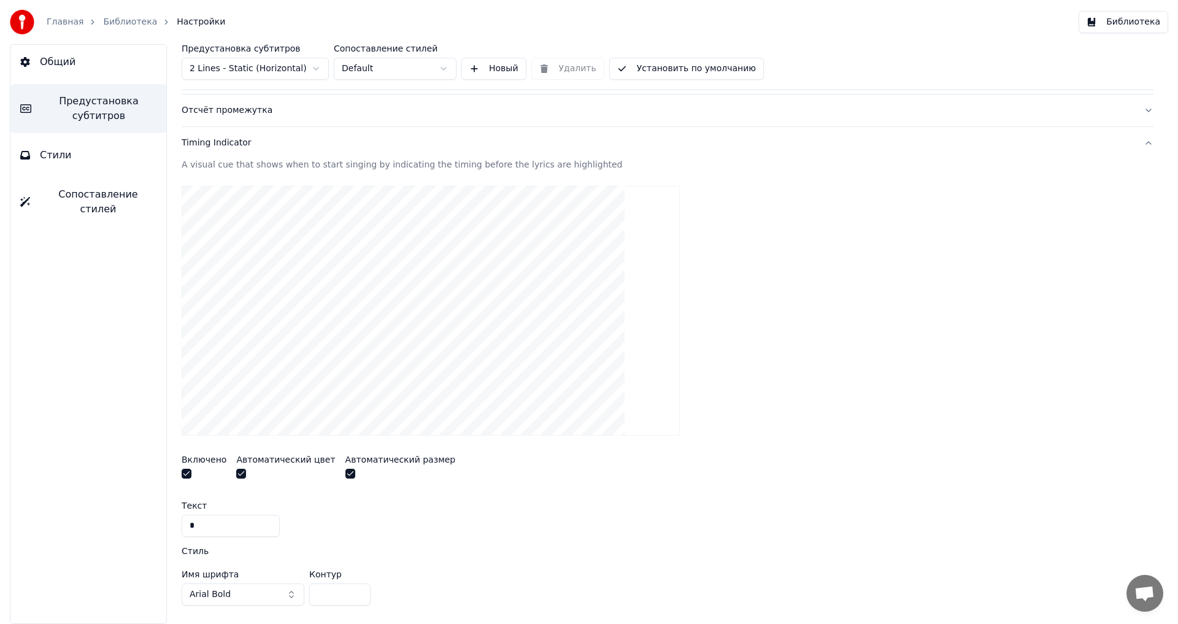
click at [185, 475] on button "button" at bounding box center [187, 474] width 10 height 10
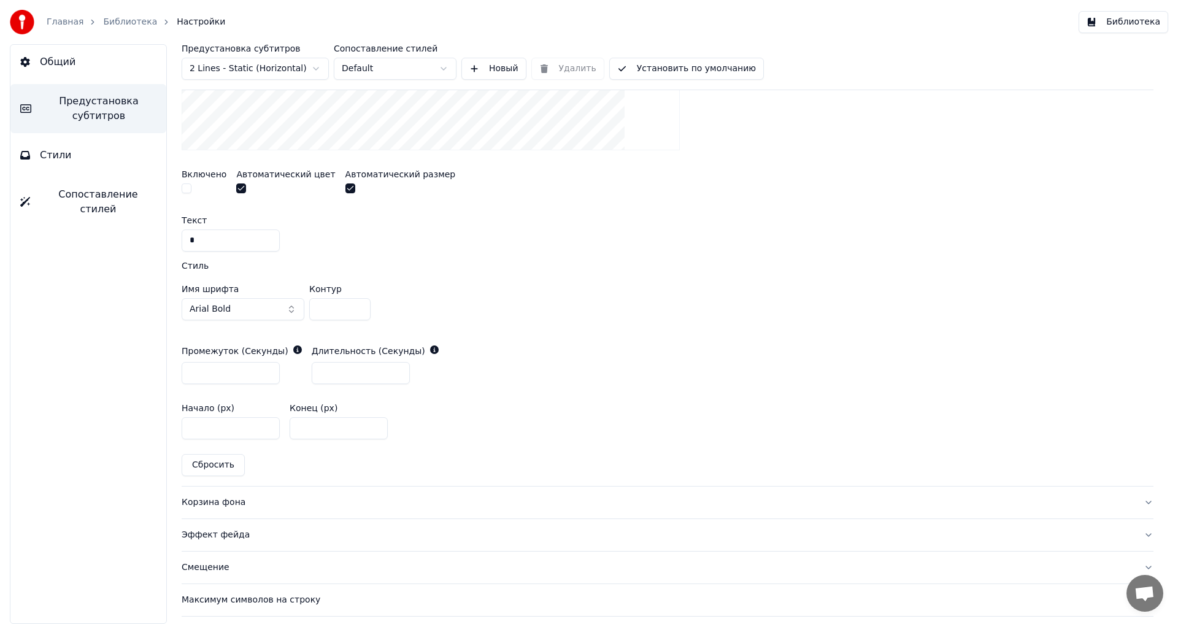
scroll to position [534, 0]
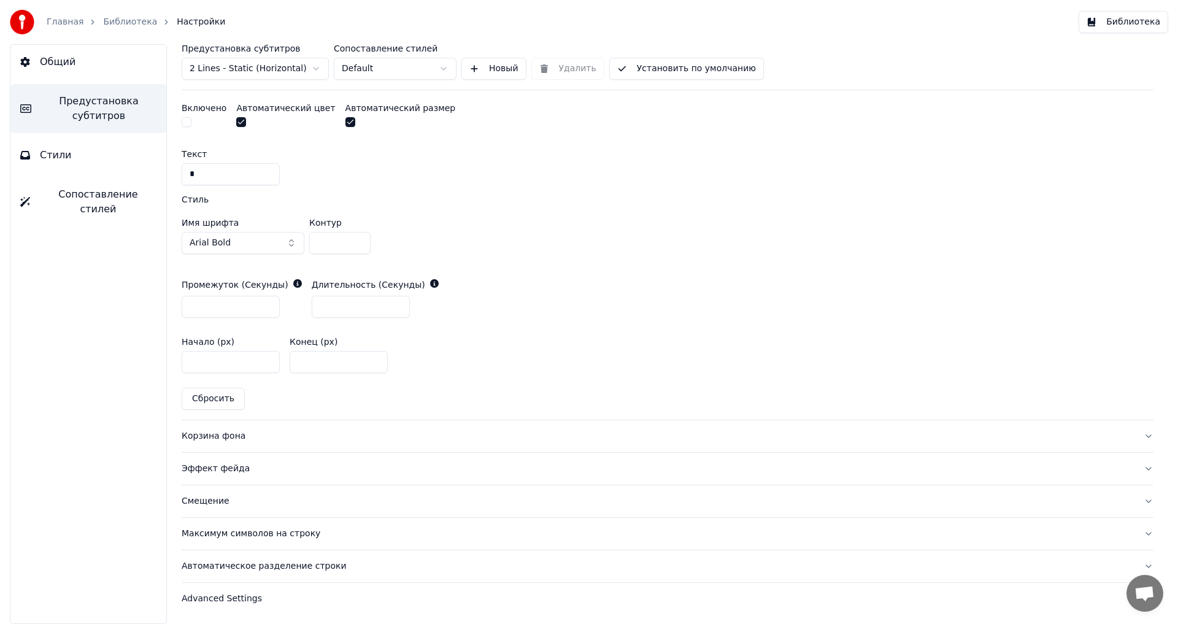
click at [200, 434] on div "Корзина фона" at bounding box center [658, 436] width 952 height 12
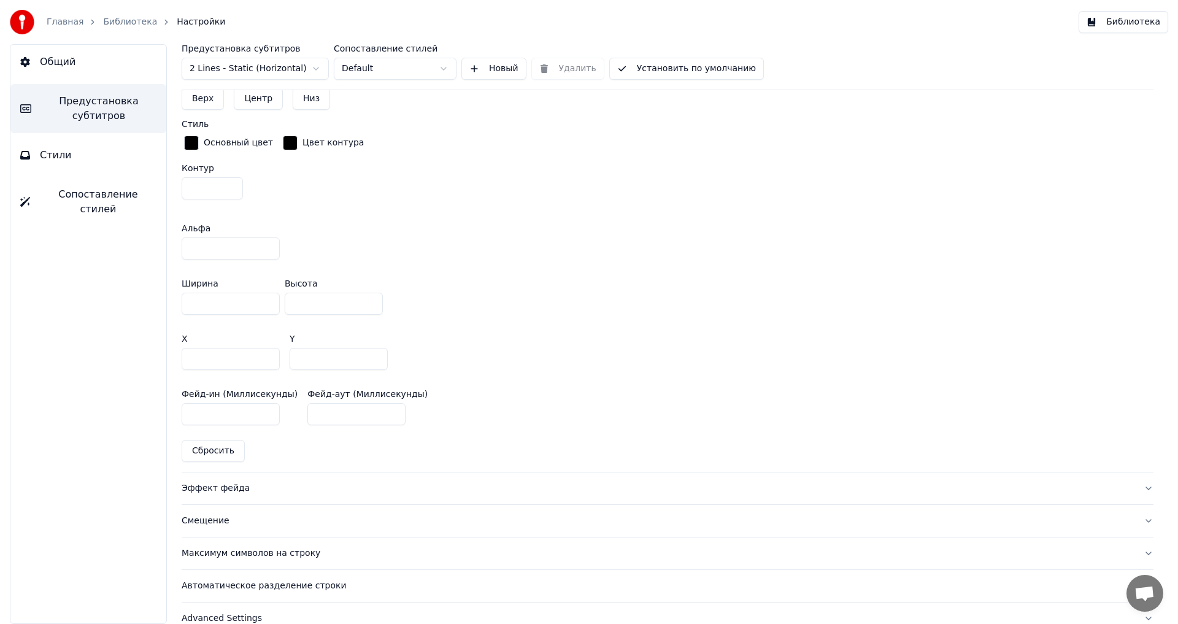
scroll to position [657, 0]
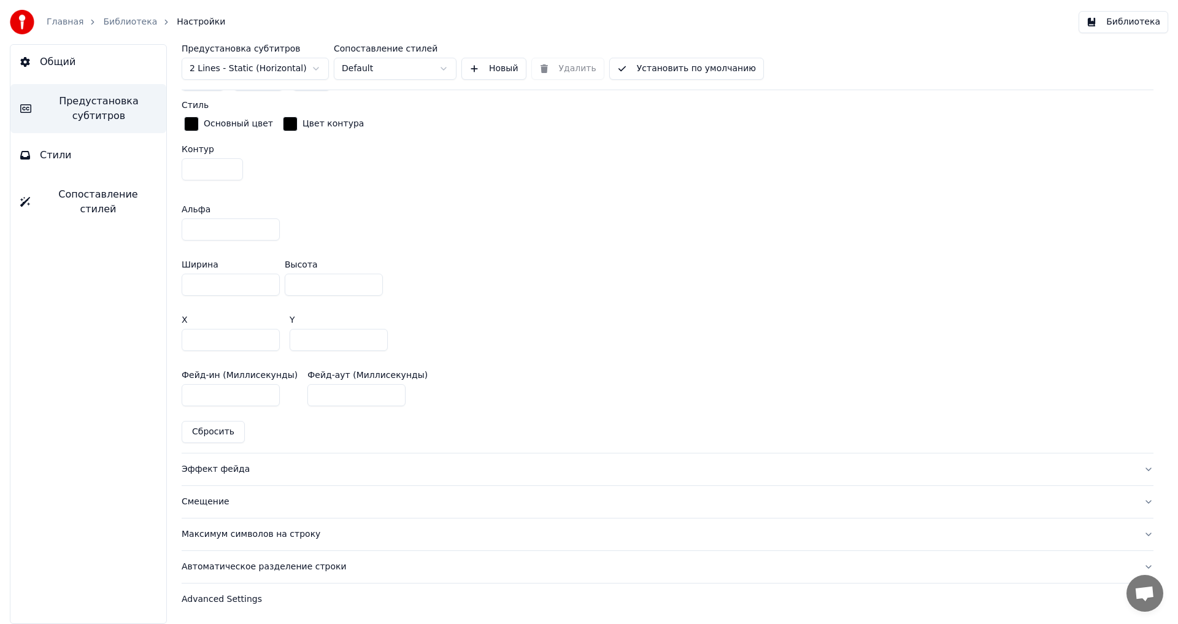
click at [196, 469] on div "Эффект фейда" at bounding box center [658, 469] width 952 height 12
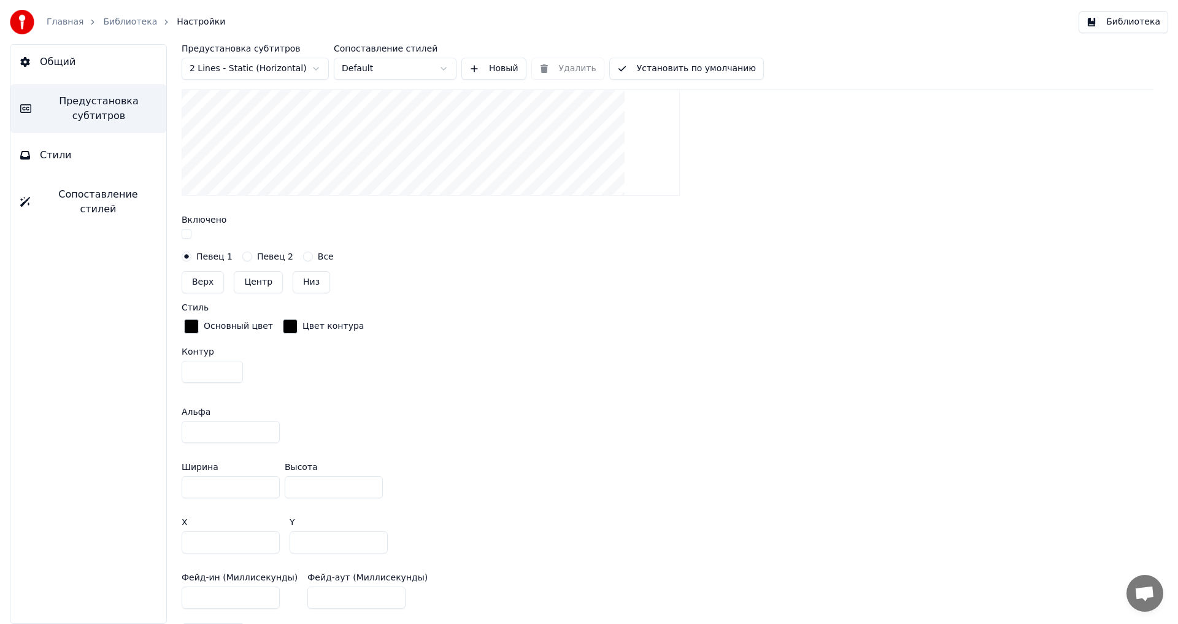
scroll to position [343, 0]
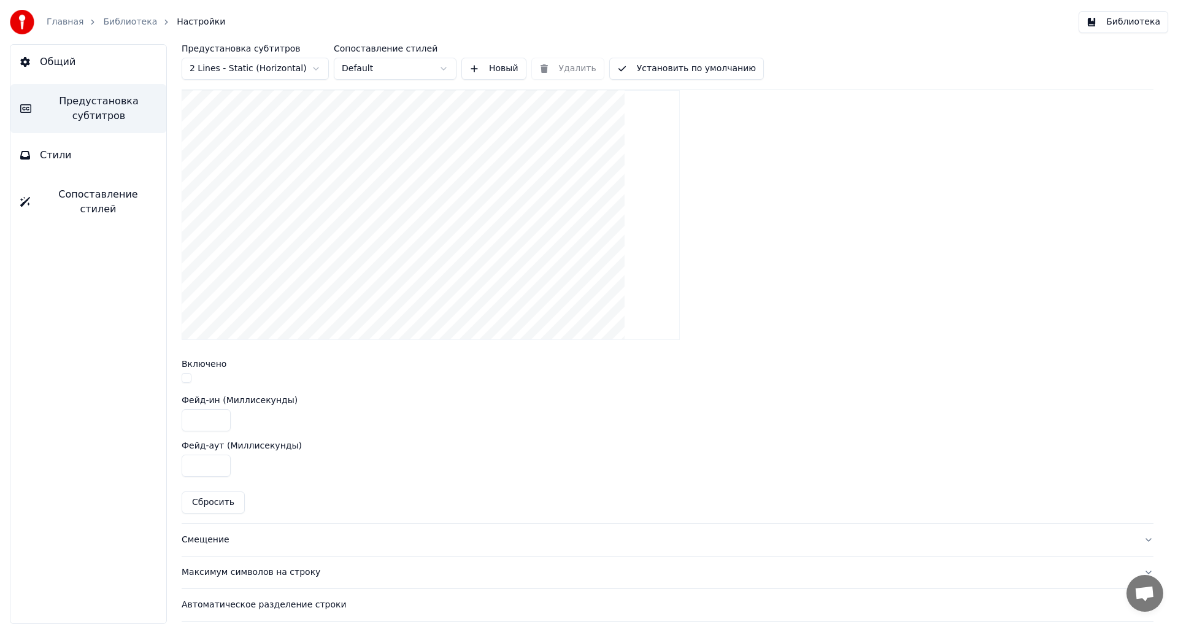
click at [185, 375] on button "button" at bounding box center [187, 378] width 10 height 10
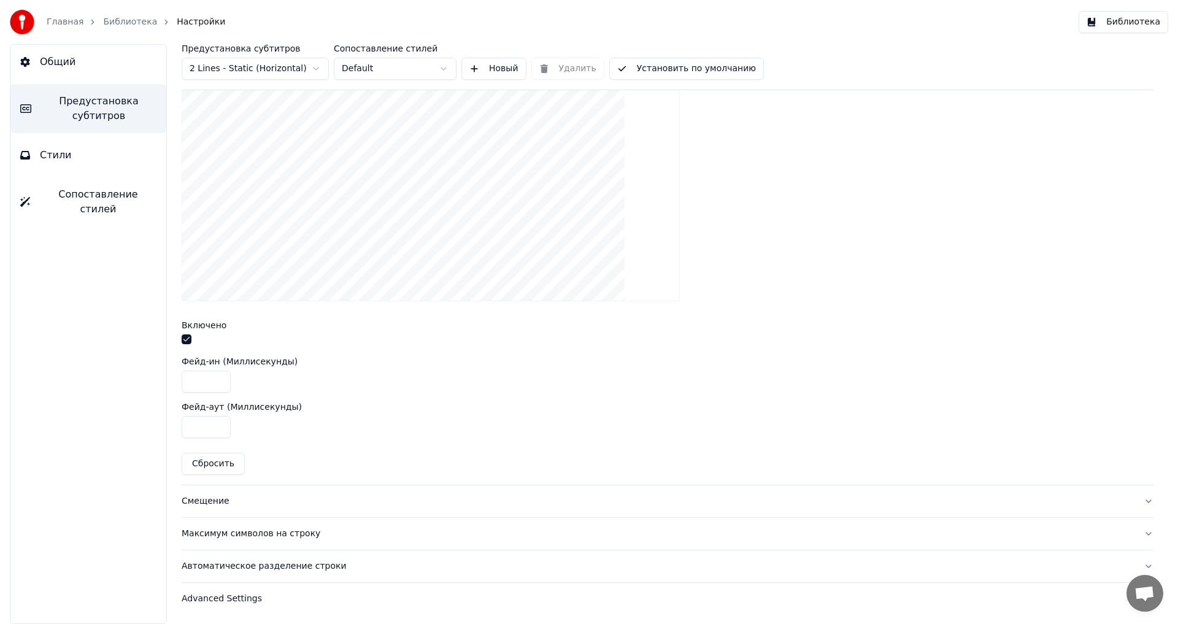
click at [203, 504] on div "Смещение" at bounding box center [658, 501] width 952 height 12
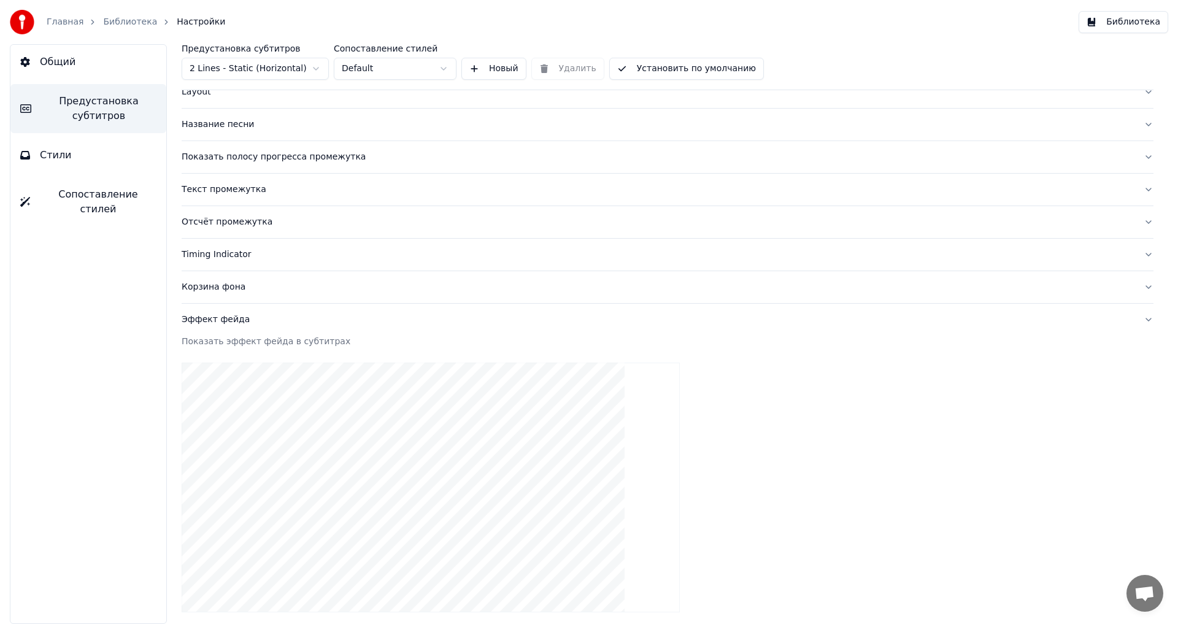
scroll to position [67, 0]
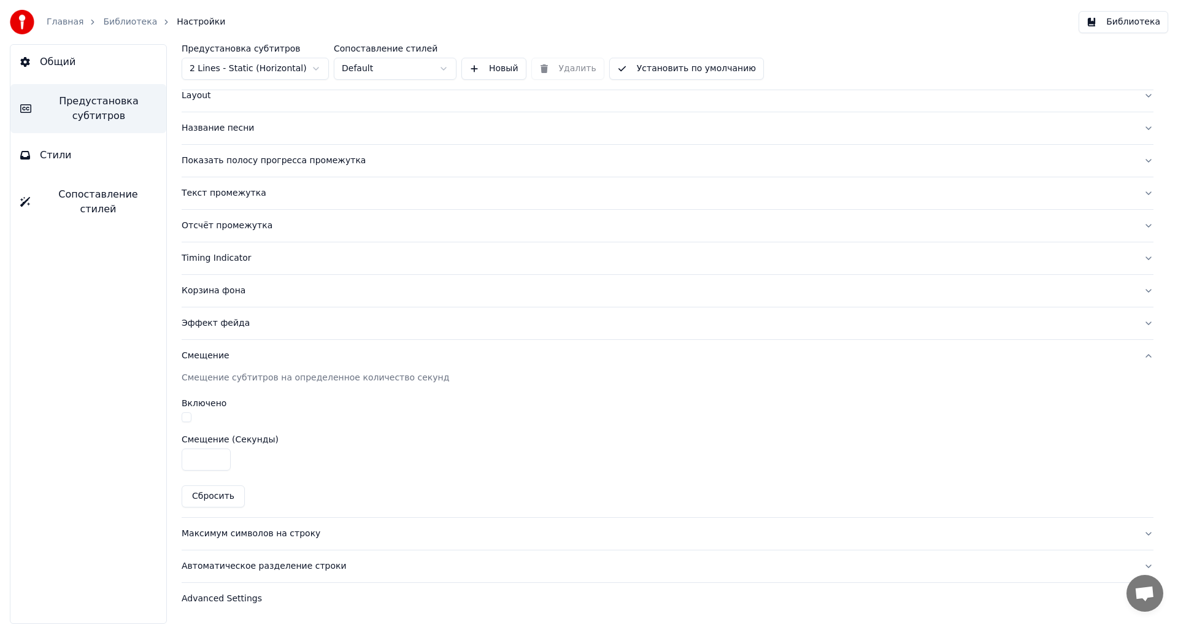
click at [185, 414] on button "button" at bounding box center [187, 417] width 10 height 10
click at [263, 530] on div "Максимум символов на строку" at bounding box center [658, 533] width 952 height 12
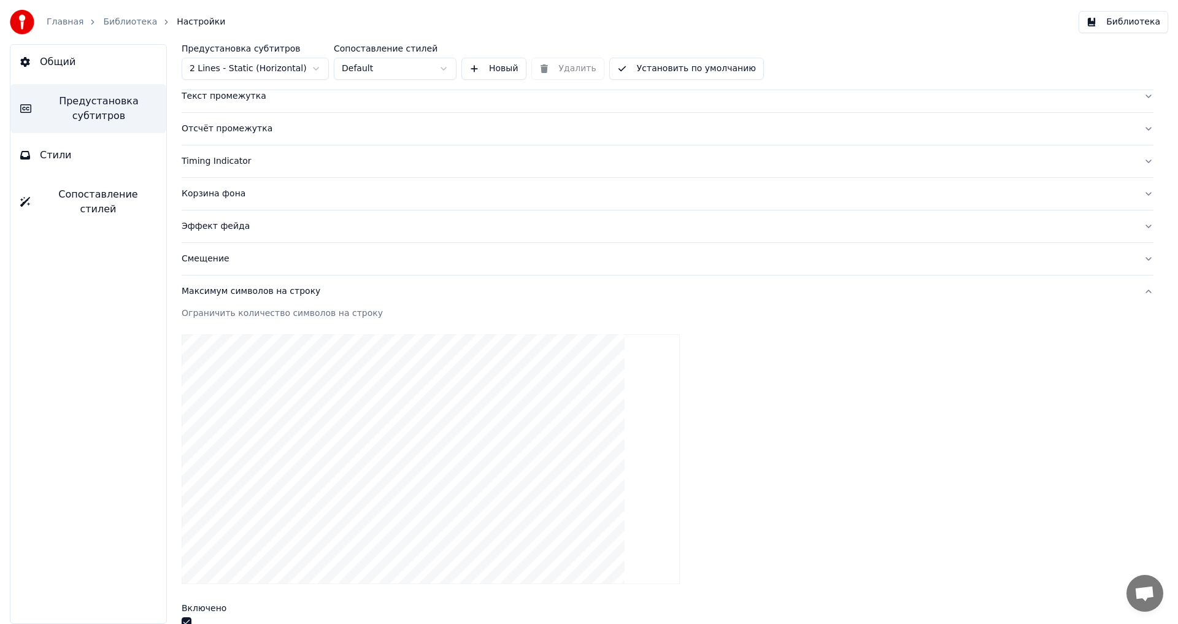
scroll to position [337, 0]
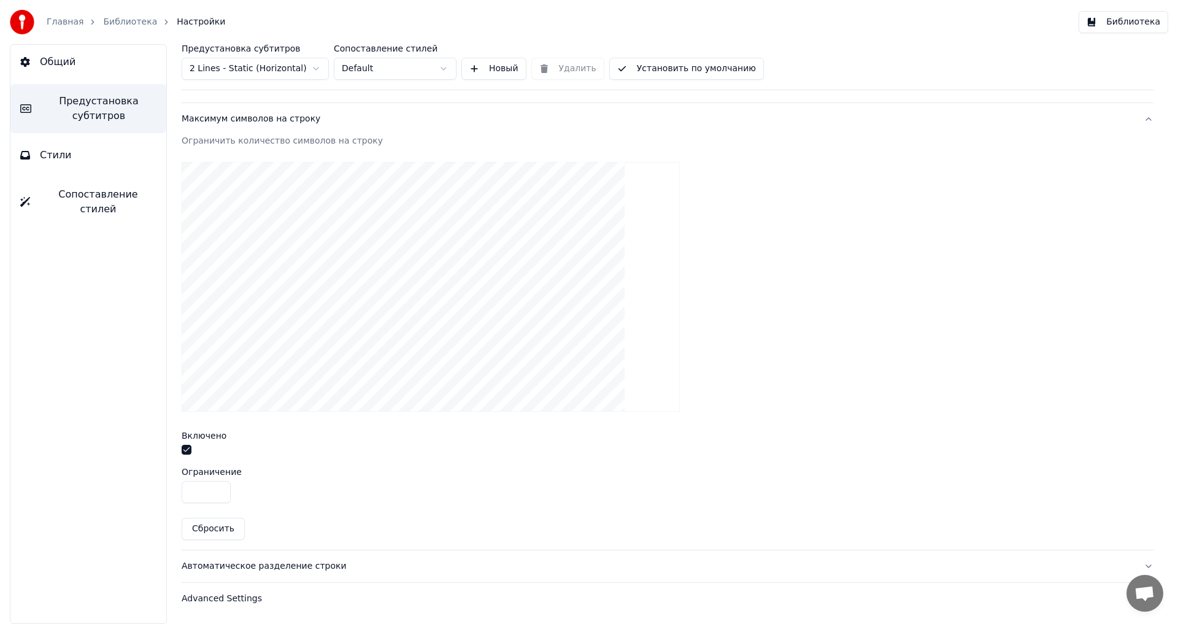
drag, startPoint x: 201, startPoint y: 491, endPoint x: 129, endPoint y: 492, distance: 72.4
click at [129, 492] on div "Общий Предустановка субтитров Стили Сопоставление стилей Предустановка субтитро…" at bounding box center [589, 334] width 1178 height 580
type input "**"
click at [221, 565] on div "Автоматическое разделение строки" at bounding box center [658, 566] width 952 height 12
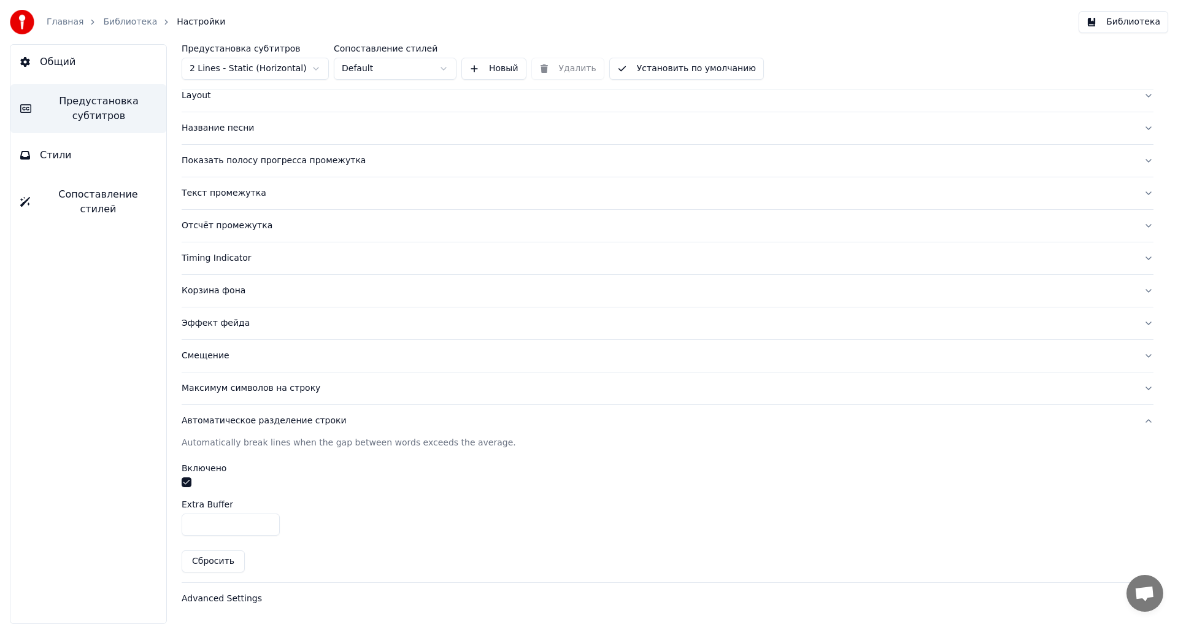
drag, startPoint x: 219, startPoint y: 523, endPoint x: 155, endPoint y: 523, distance: 64.4
click at [155, 523] on div "Общий Предустановка субтитров Стили Сопоставление стилей Предустановка субтитро…" at bounding box center [589, 334] width 1178 height 580
type input "*"
click at [227, 599] on div "Advanced Settings" at bounding box center [658, 598] width 952 height 12
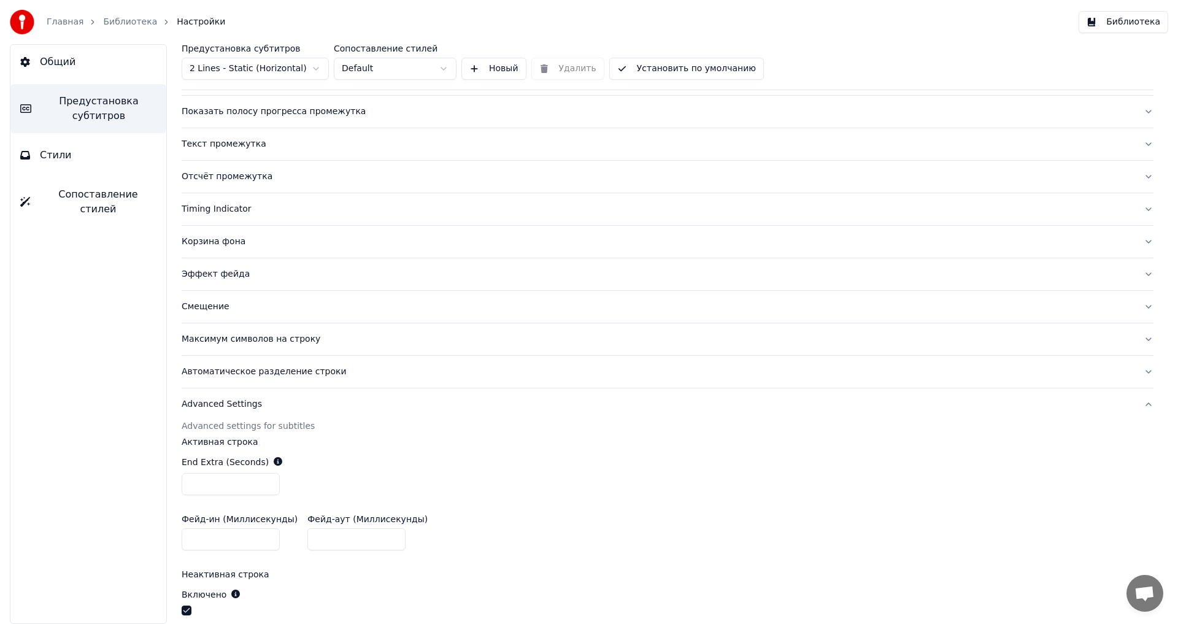
scroll to position [251, 0]
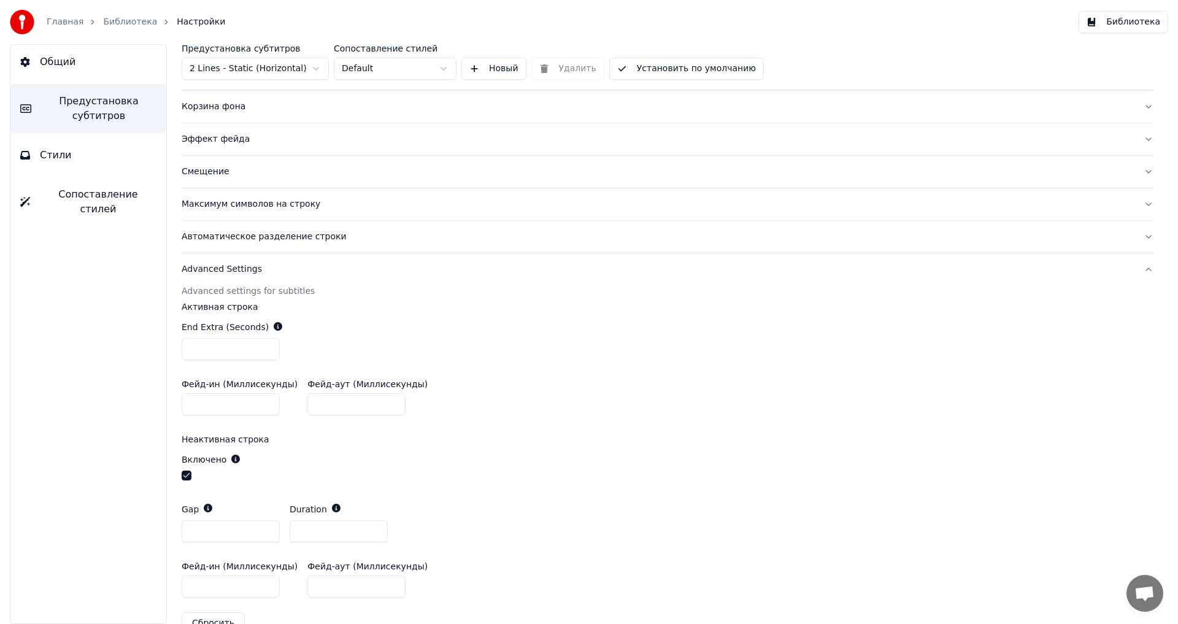
click at [184, 473] on button "button" at bounding box center [187, 475] width 10 height 10
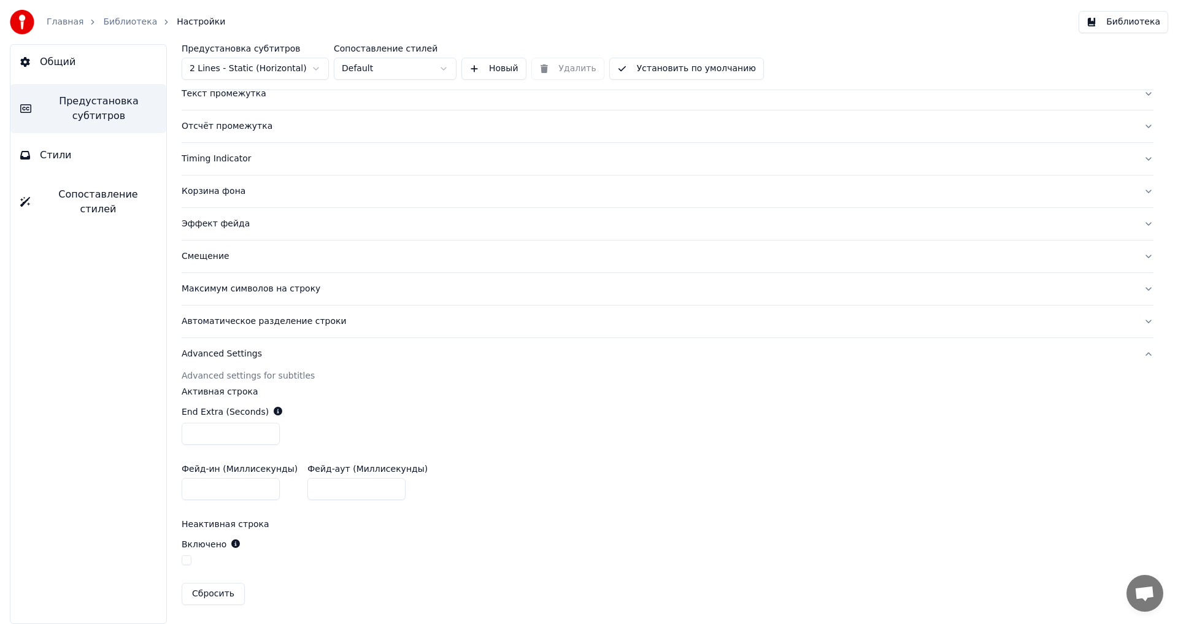
click at [1122, 24] on button "Библиотека" at bounding box center [1123, 22] width 90 height 22
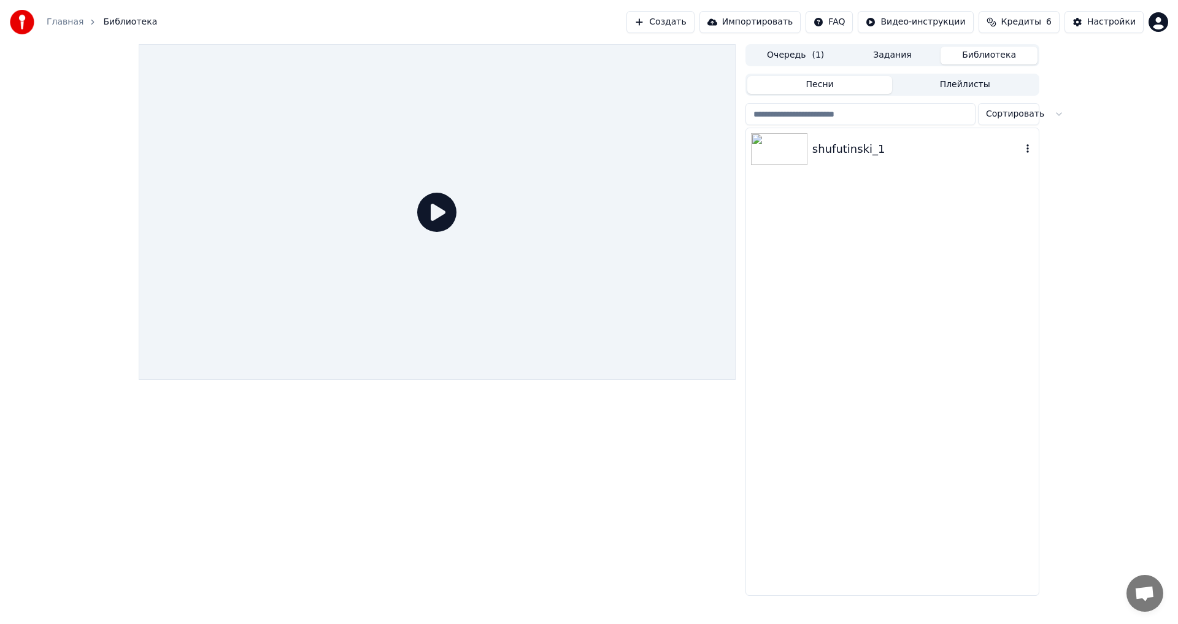
click at [774, 148] on img at bounding box center [779, 149] width 56 height 32
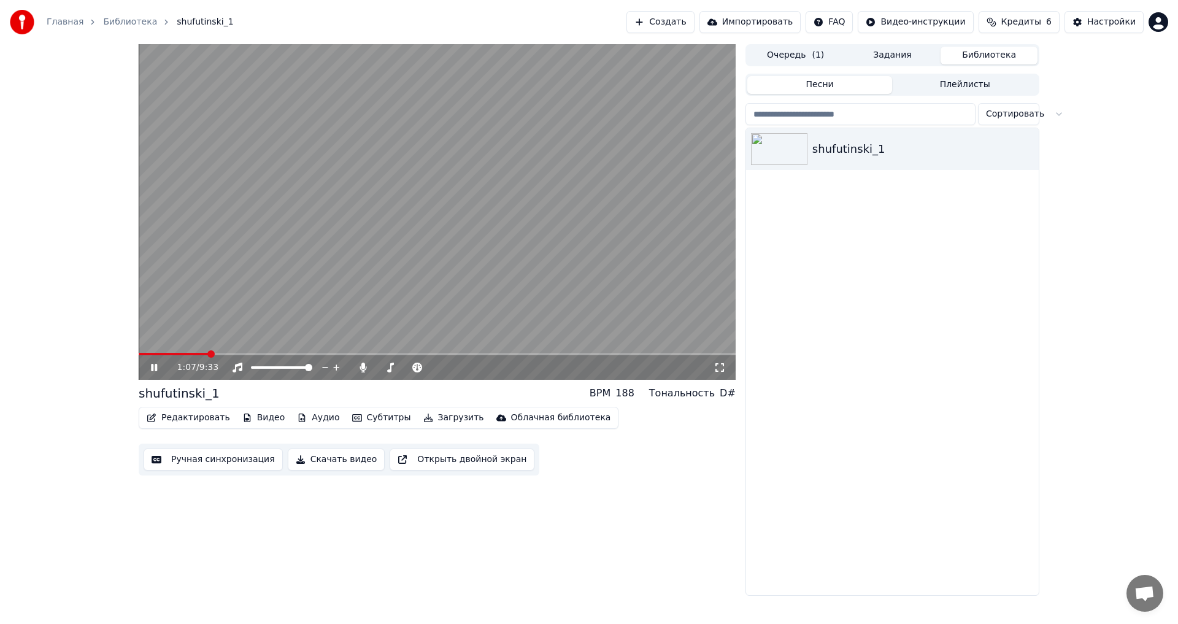
click at [208, 354] on span at bounding box center [437, 354] width 597 height 2
click at [152, 365] on icon at bounding box center [154, 367] width 6 height 7
click at [191, 415] on button "Редактировать" at bounding box center [188, 417] width 93 height 17
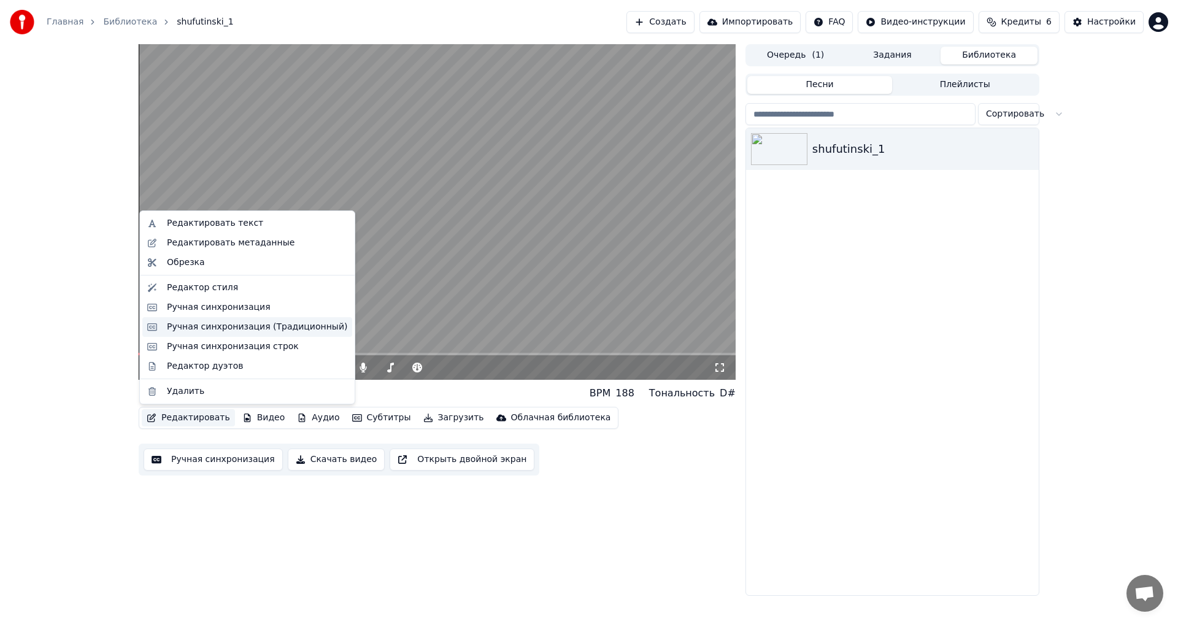
click at [210, 325] on div "Ручная синхронизация (Традиционный)" at bounding box center [257, 327] width 180 height 12
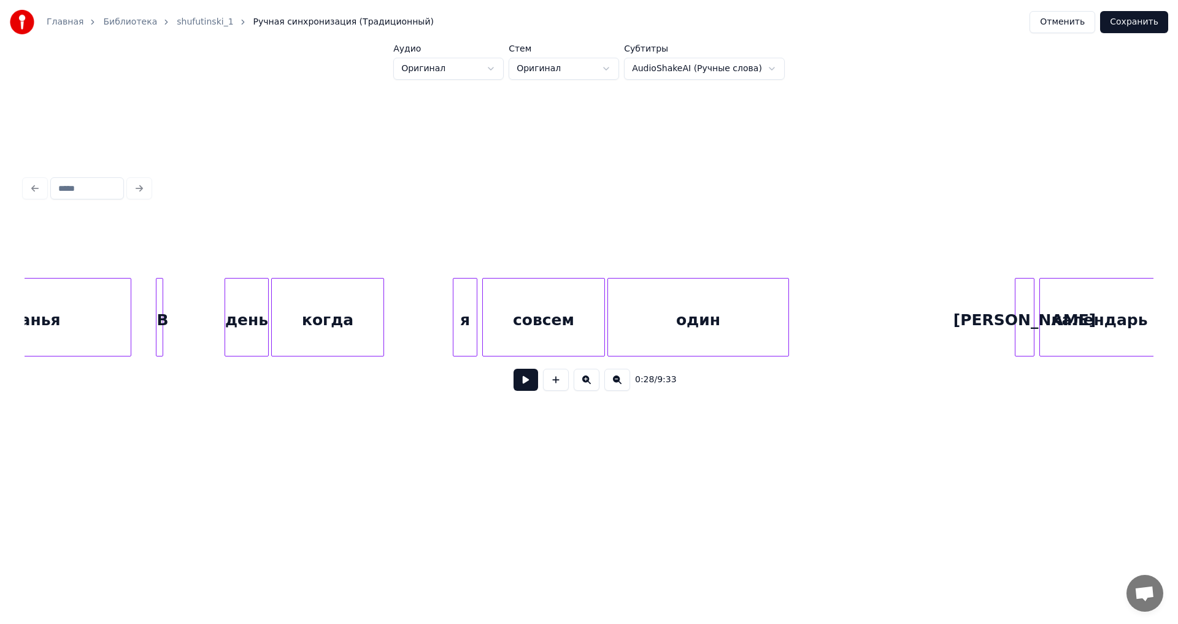
scroll to position [0, 9043]
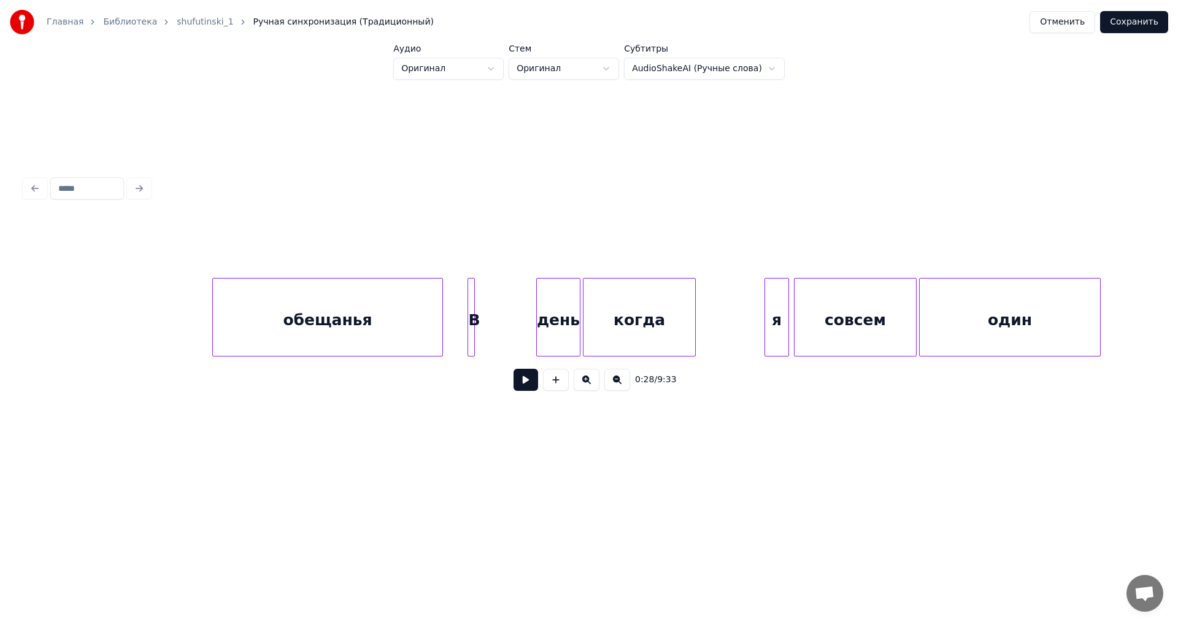
click at [543, 326] on div "день" at bounding box center [558, 319] width 43 height 83
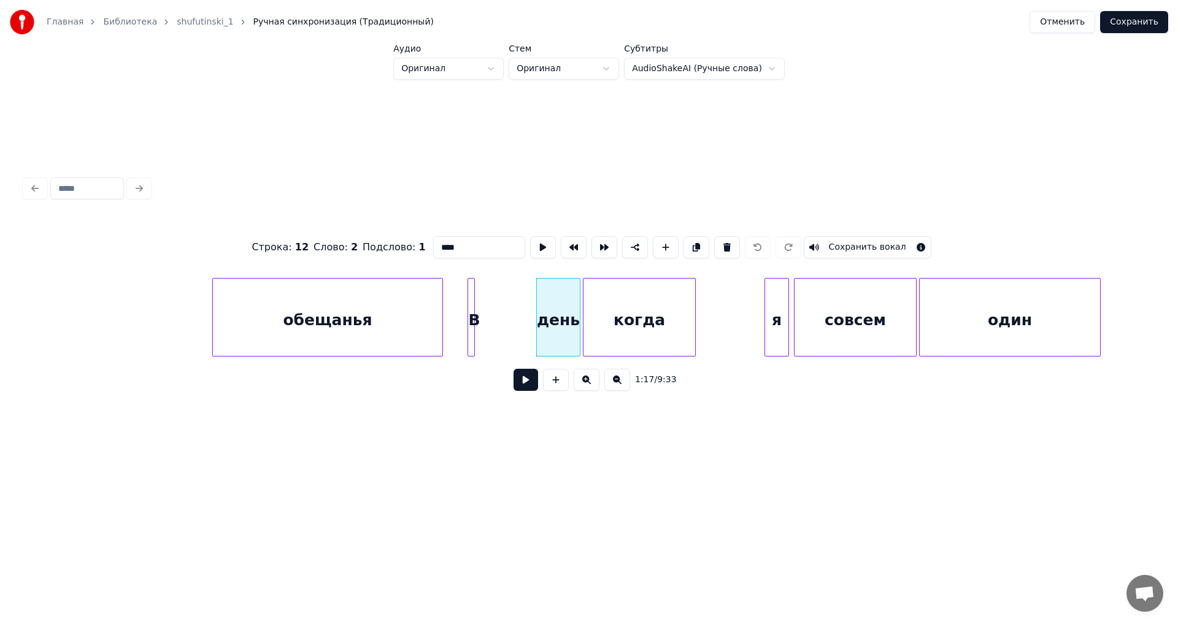
click at [526, 382] on button at bounding box center [525, 380] width 25 height 22
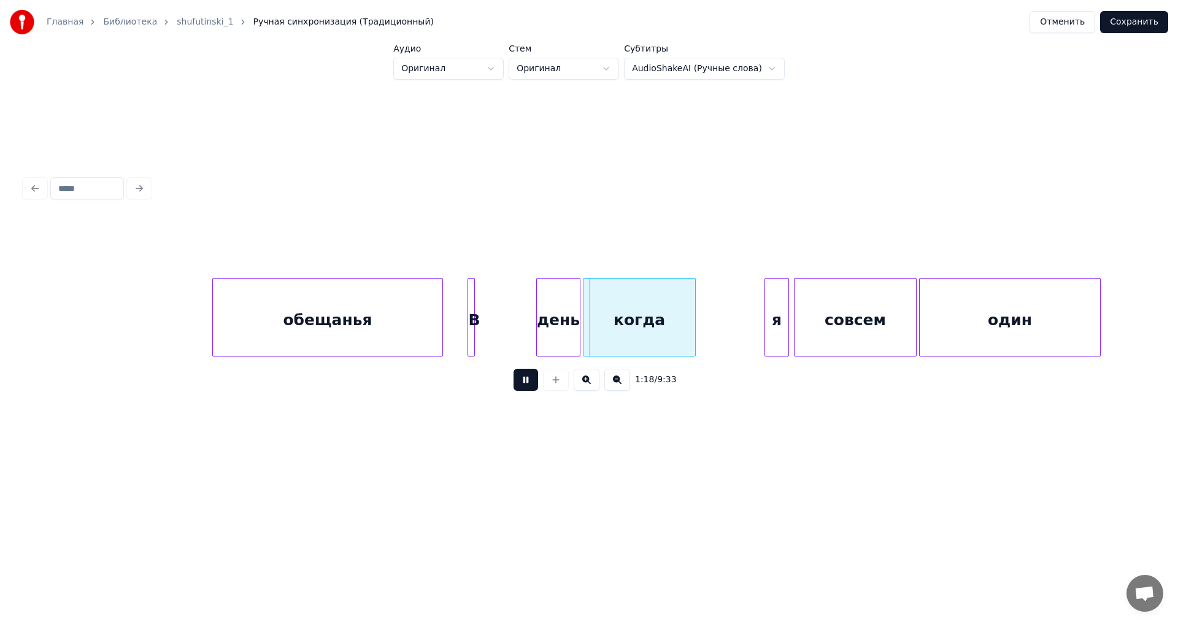
click at [526, 382] on button at bounding box center [525, 380] width 25 height 22
click at [478, 335] on div at bounding box center [477, 316] width 4 height 77
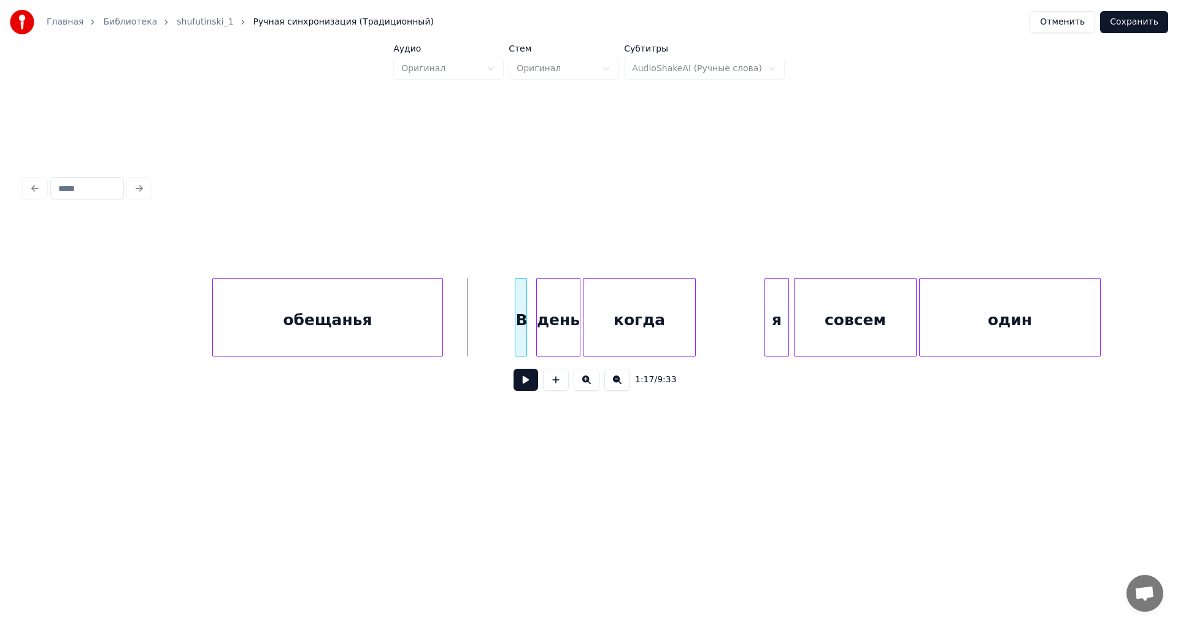
click at [521, 339] on div "В" at bounding box center [521, 319] width 12 height 83
click at [520, 333] on div "В" at bounding box center [521, 319] width 12 height 83
click at [525, 383] on button at bounding box center [525, 380] width 25 height 22
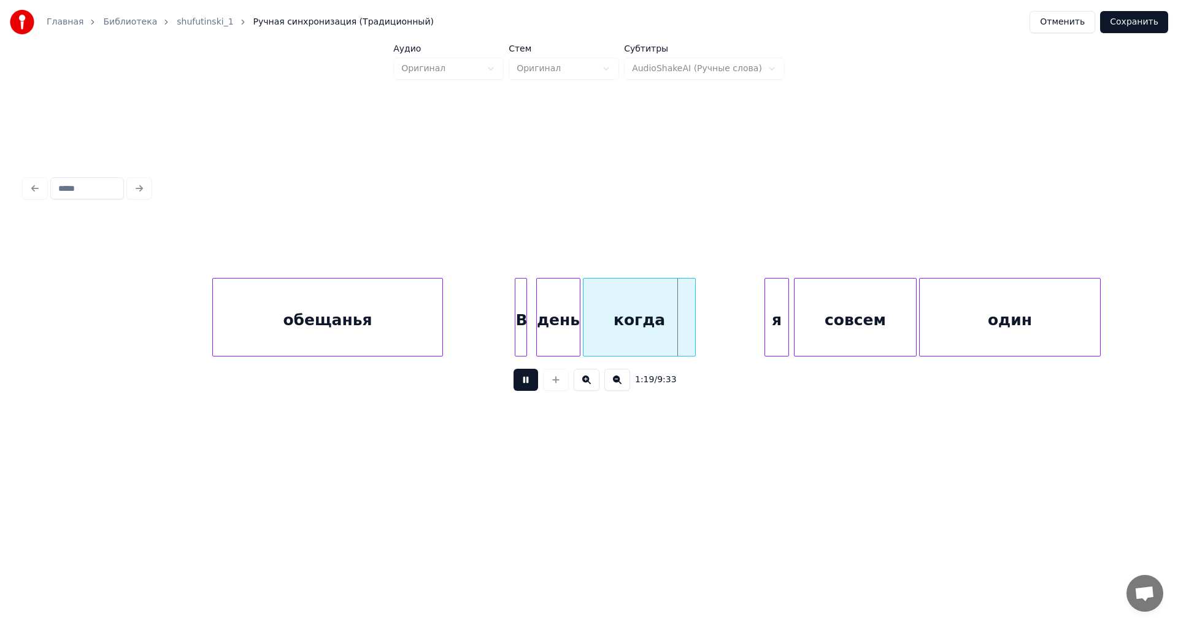
click at [527, 384] on button at bounding box center [525, 380] width 25 height 22
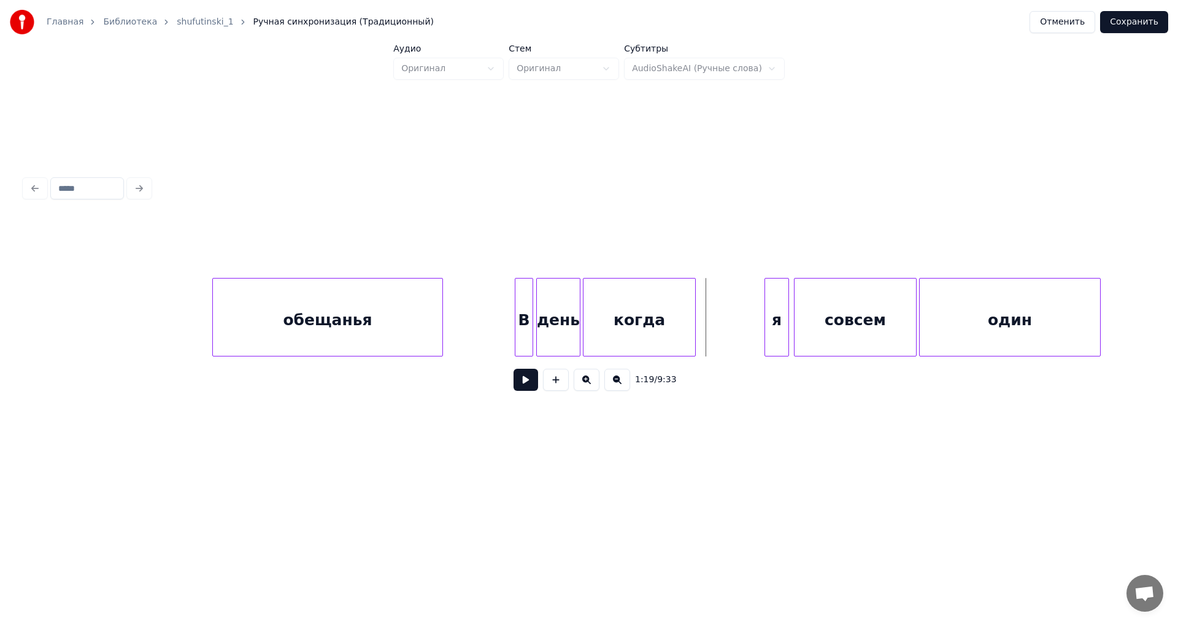
click at [529, 328] on div at bounding box center [531, 316] width 4 height 77
click at [521, 383] on button at bounding box center [525, 380] width 25 height 22
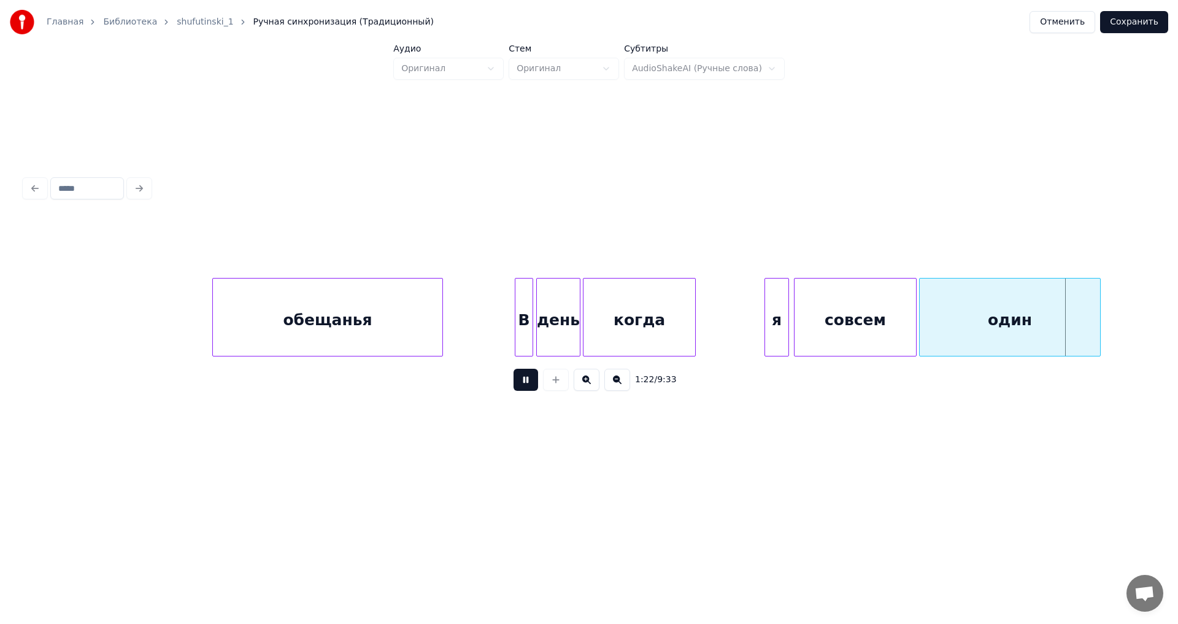
click at [525, 385] on button at bounding box center [525, 380] width 25 height 22
click at [1079, 324] on div at bounding box center [1078, 316] width 4 height 77
click at [268, 319] on div "обещанья" at bounding box center [327, 319] width 229 height 83
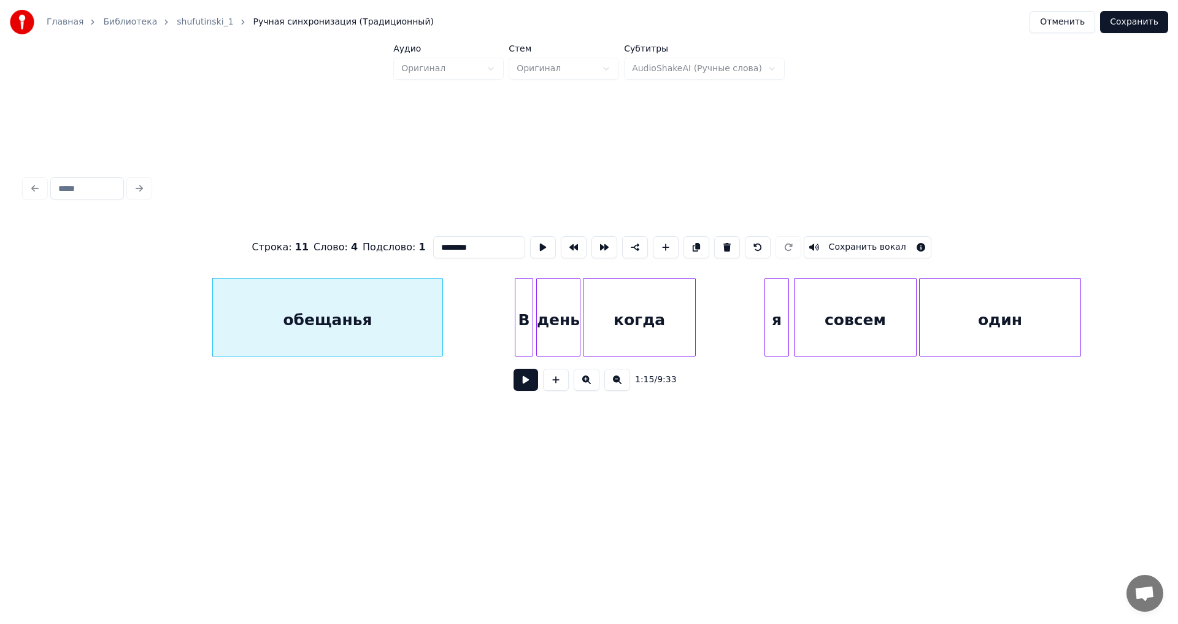
click at [527, 383] on button at bounding box center [525, 380] width 25 height 22
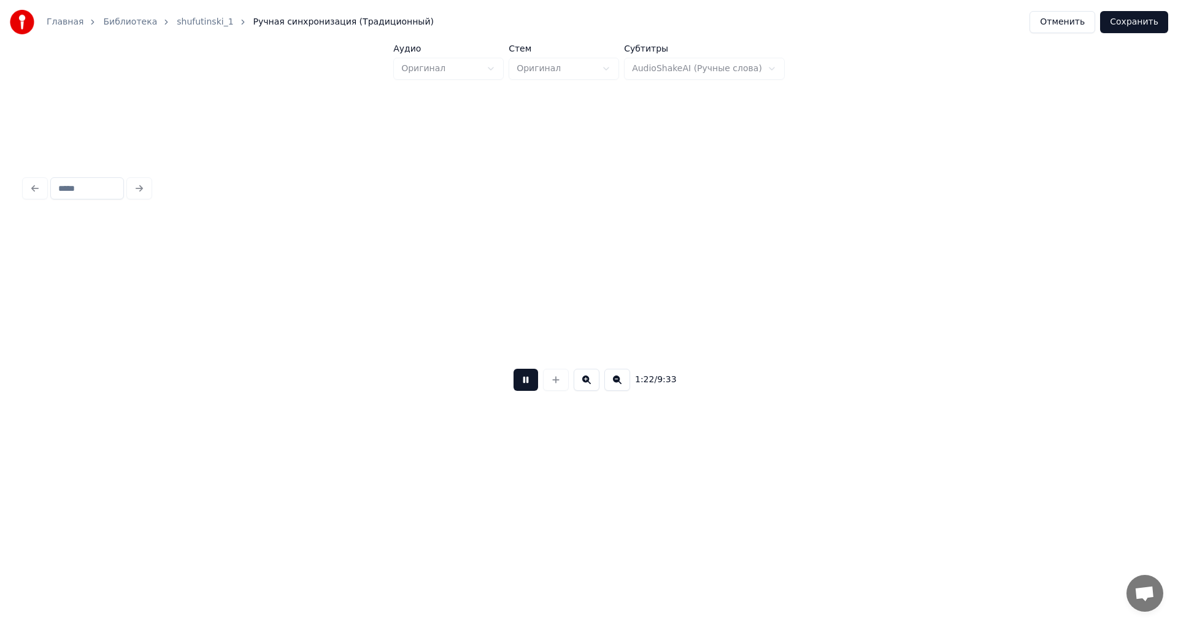
scroll to position [0, 10172]
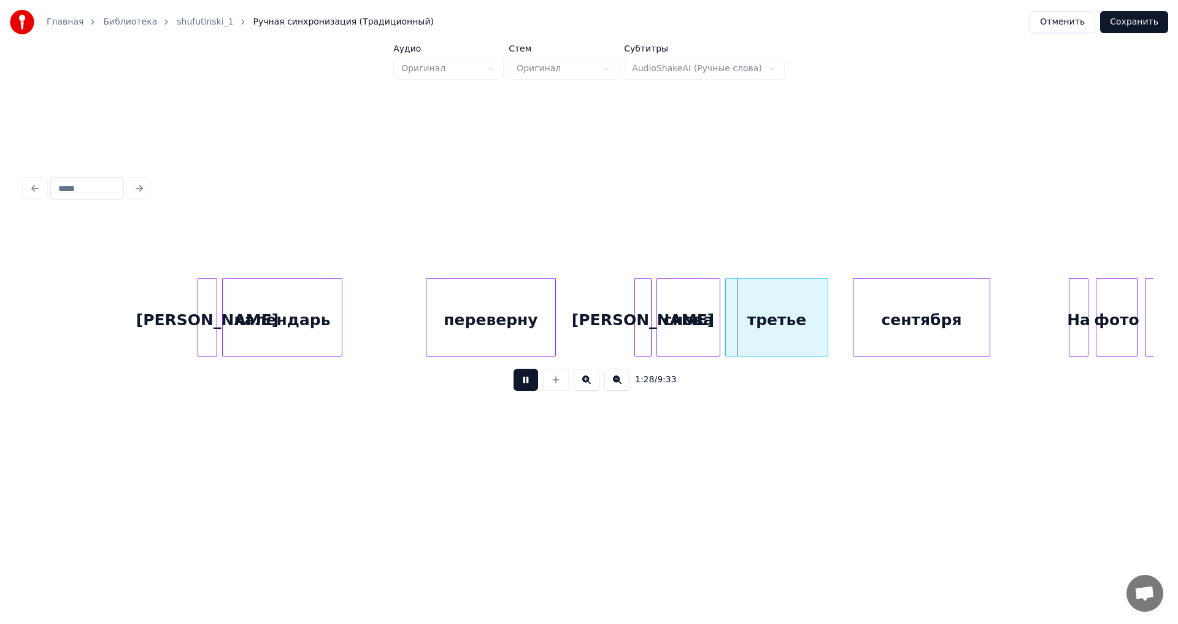
click at [527, 383] on button at bounding box center [525, 380] width 25 height 22
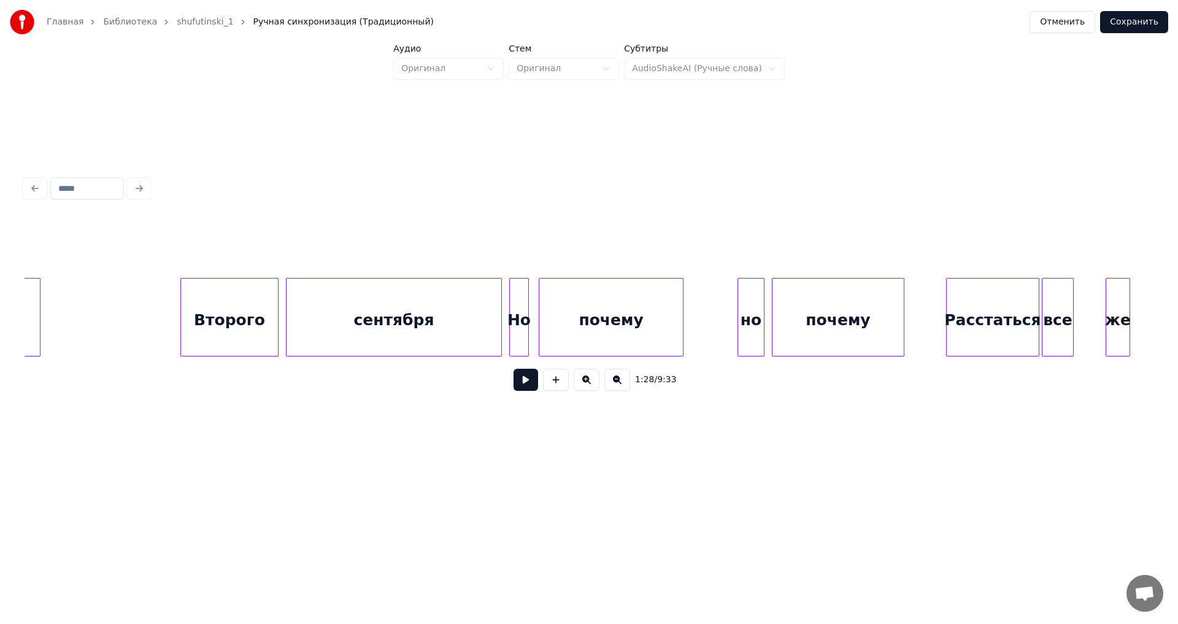
scroll to position [0, 13371]
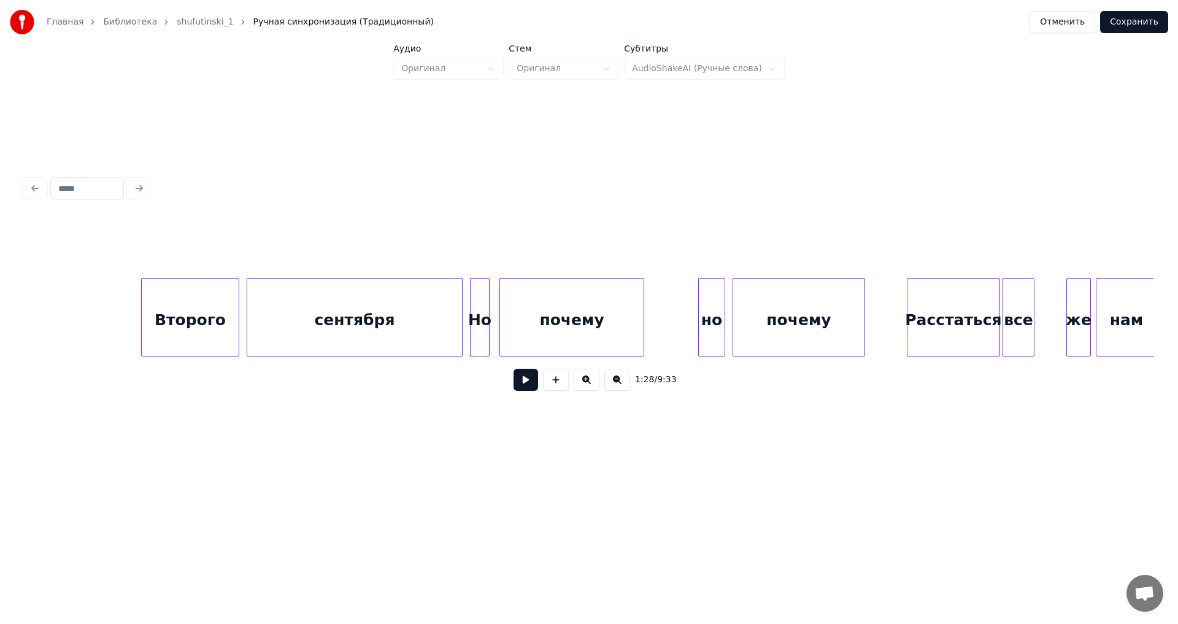
click at [216, 328] on div "Второго" at bounding box center [190, 319] width 97 height 83
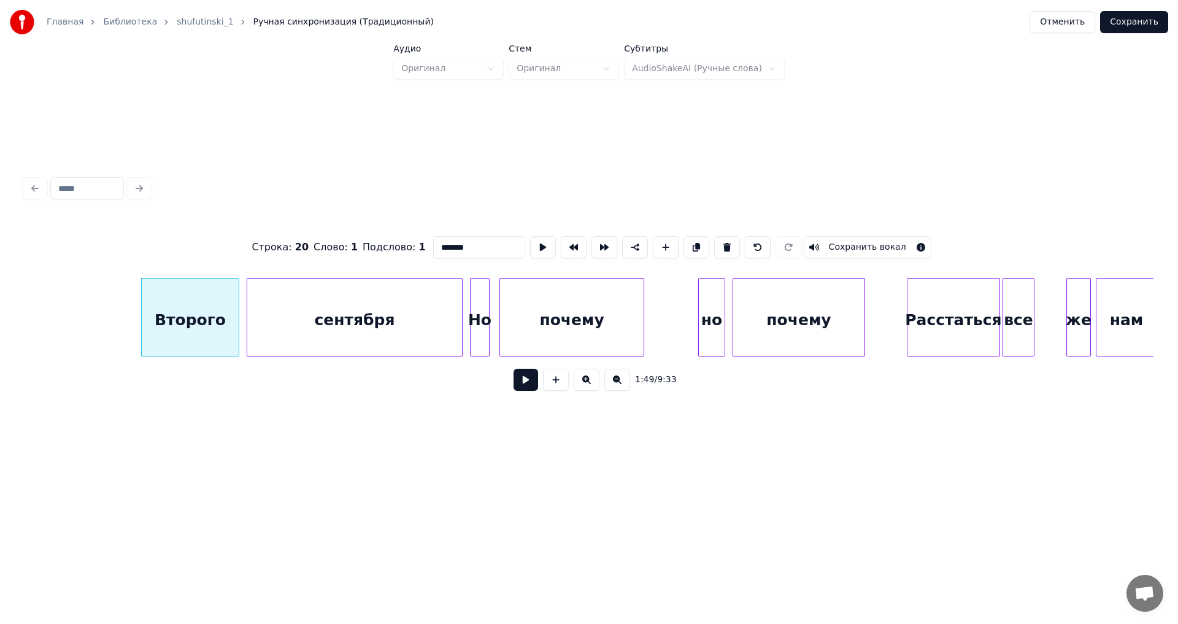
click at [526, 383] on button at bounding box center [525, 380] width 25 height 22
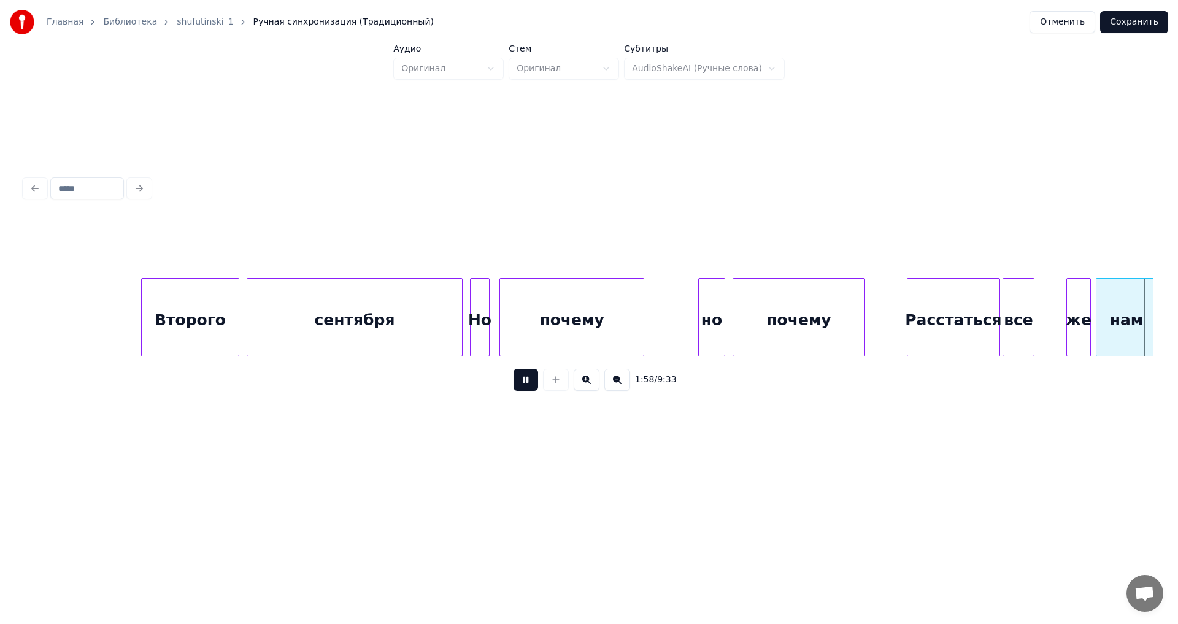
scroll to position [0, 14500]
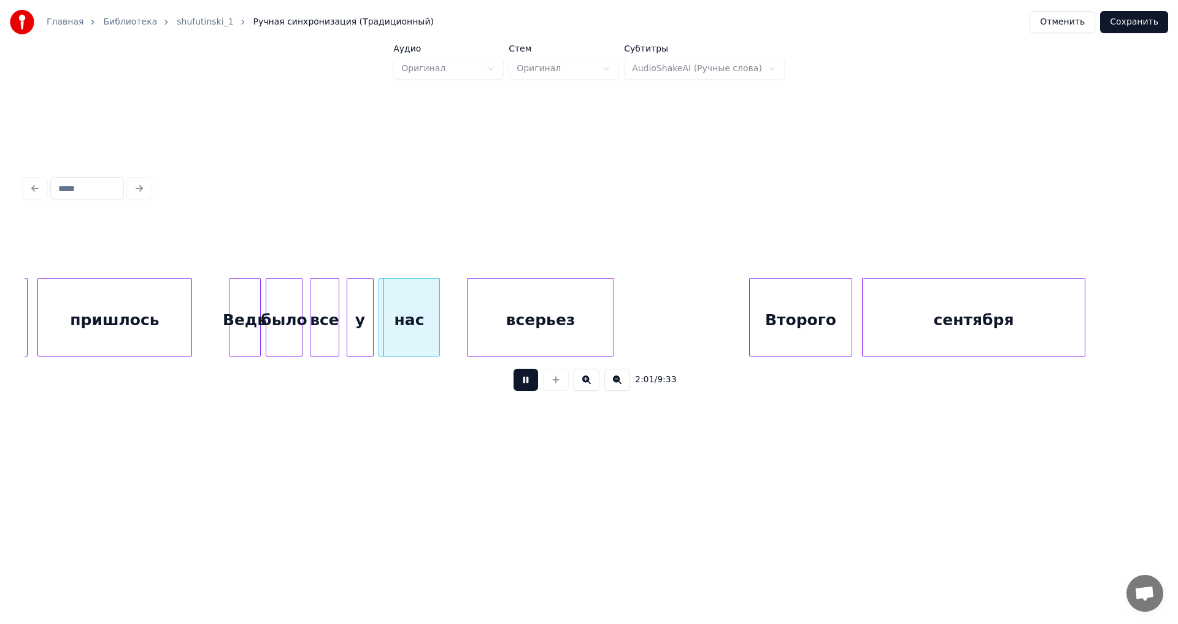
click at [797, 321] on div "Второго" at bounding box center [800, 319] width 102 height 83
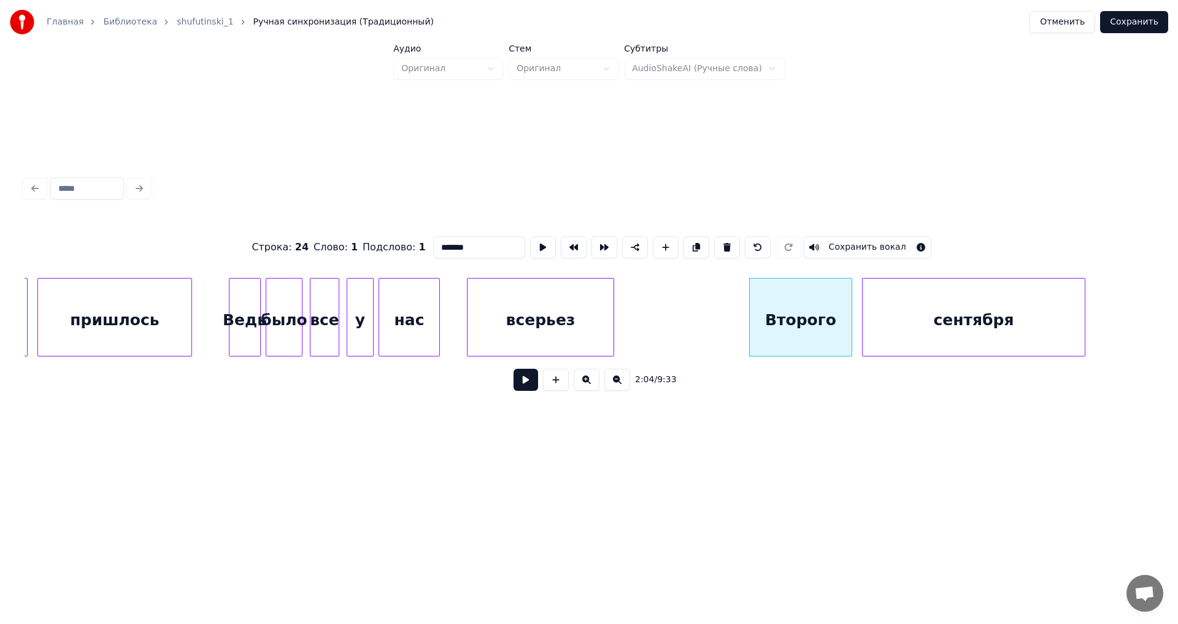
click at [786, 334] on div "Второго" at bounding box center [800, 319] width 102 height 83
click at [527, 382] on button at bounding box center [525, 380] width 25 height 22
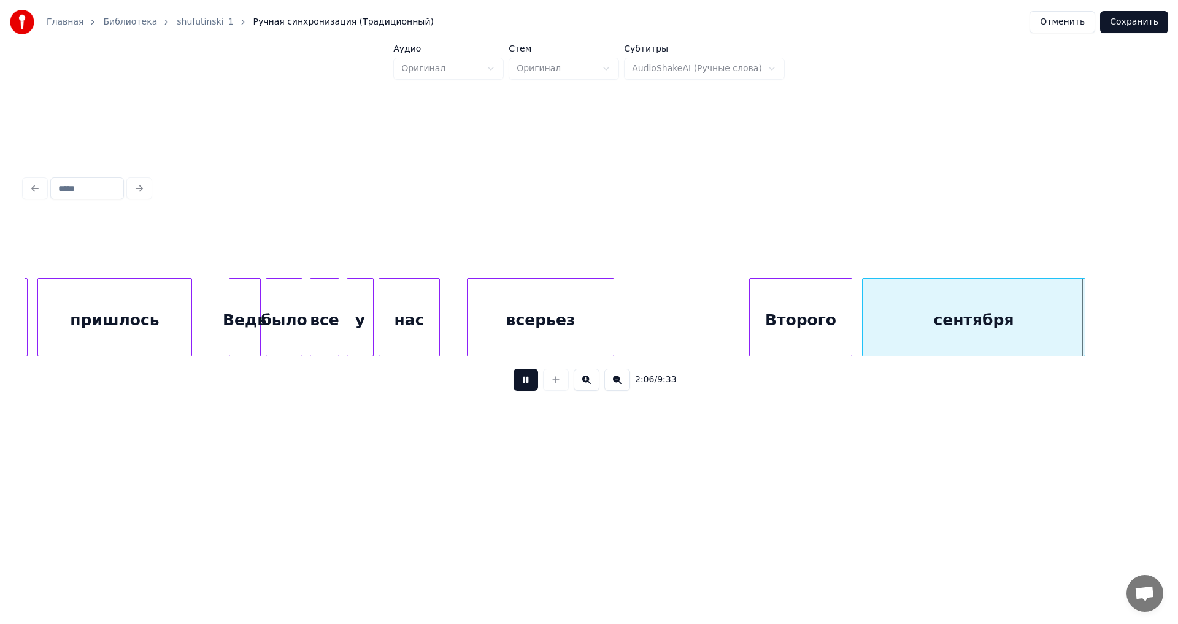
click at [527, 382] on button at bounding box center [525, 380] width 25 height 22
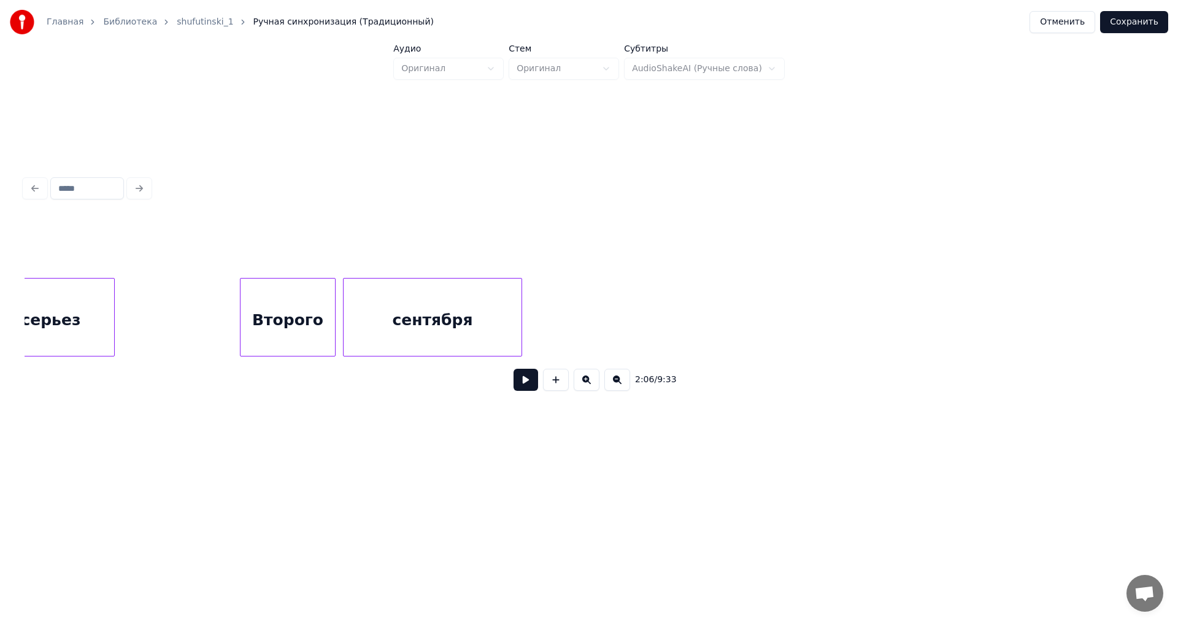
scroll to position [0, 27871]
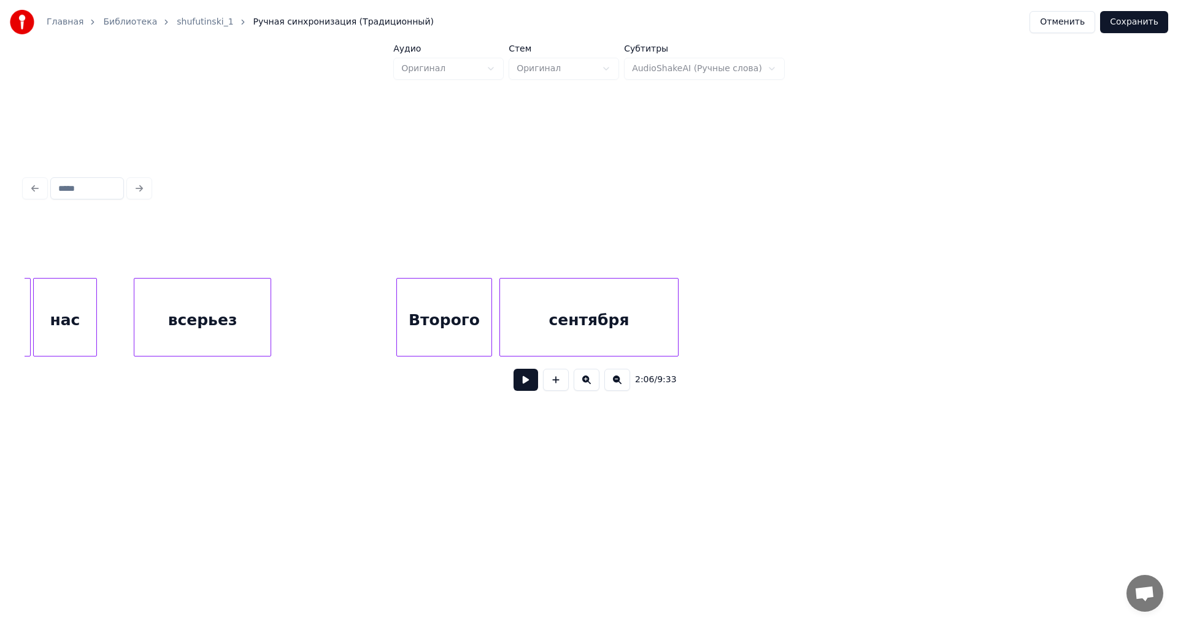
click at [450, 334] on div "Второго" at bounding box center [444, 319] width 94 height 83
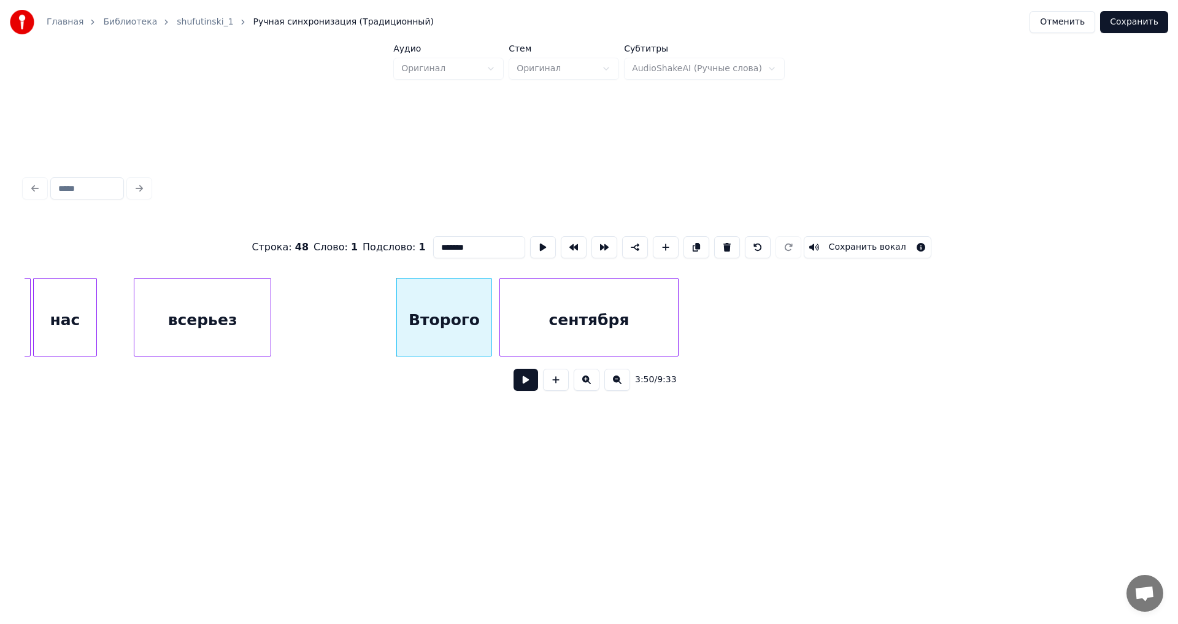
click at [526, 385] on button at bounding box center [525, 380] width 25 height 22
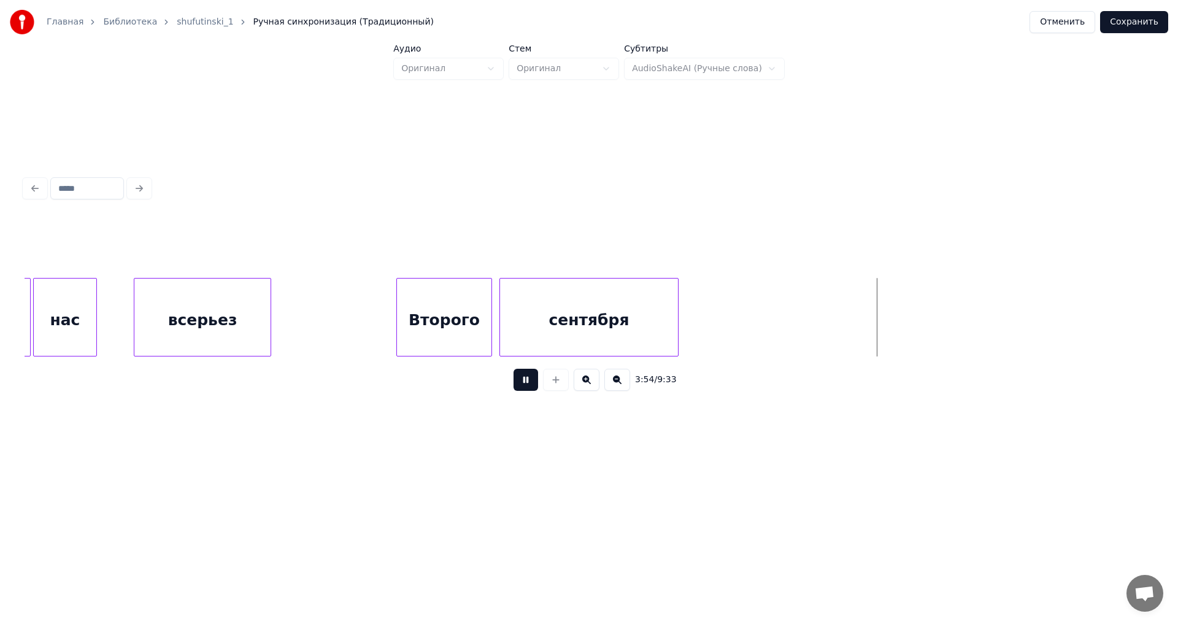
click at [526, 385] on button at bounding box center [525, 380] width 25 height 22
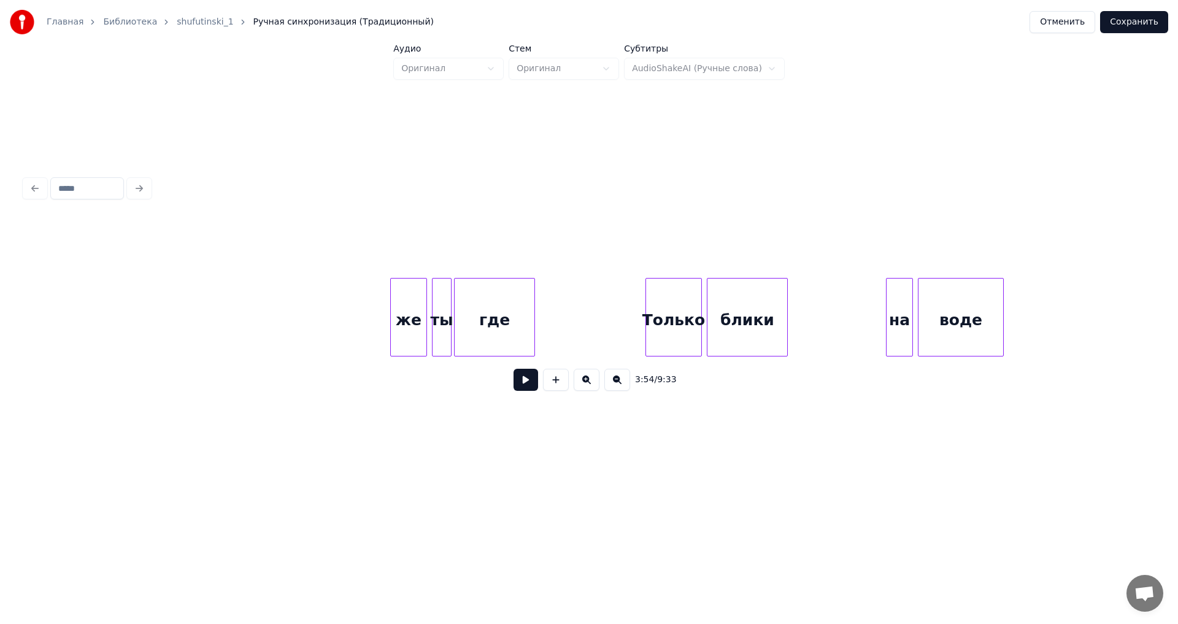
scroll to position [0, 69269]
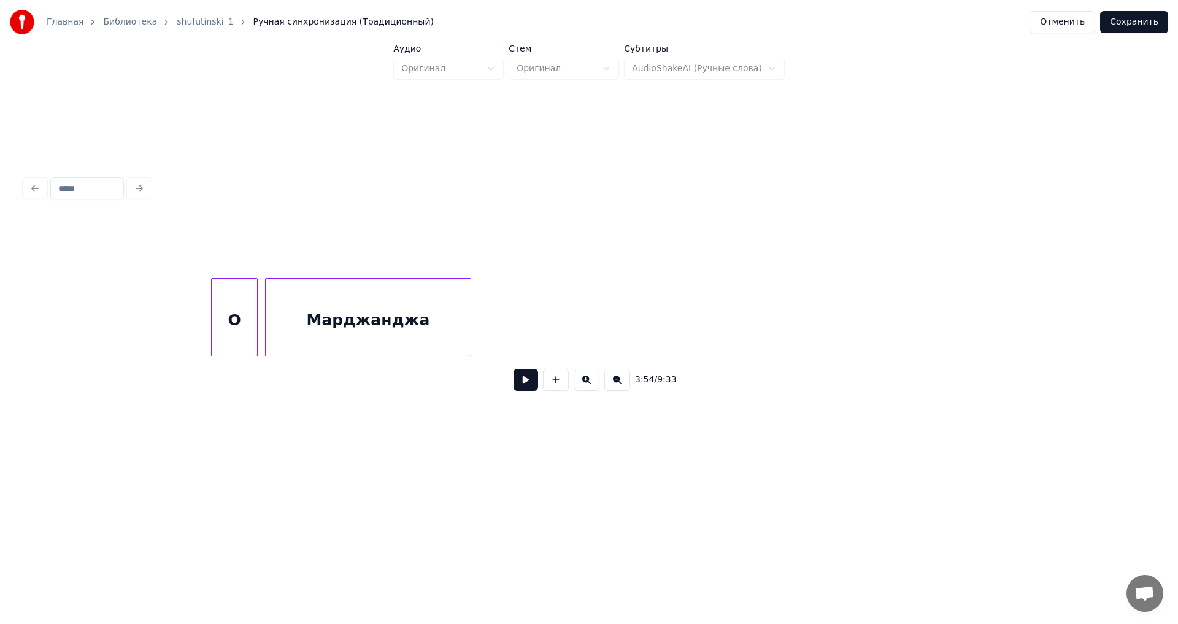
click at [236, 320] on div "О" at bounding box center [234, 319] width 45 height 83
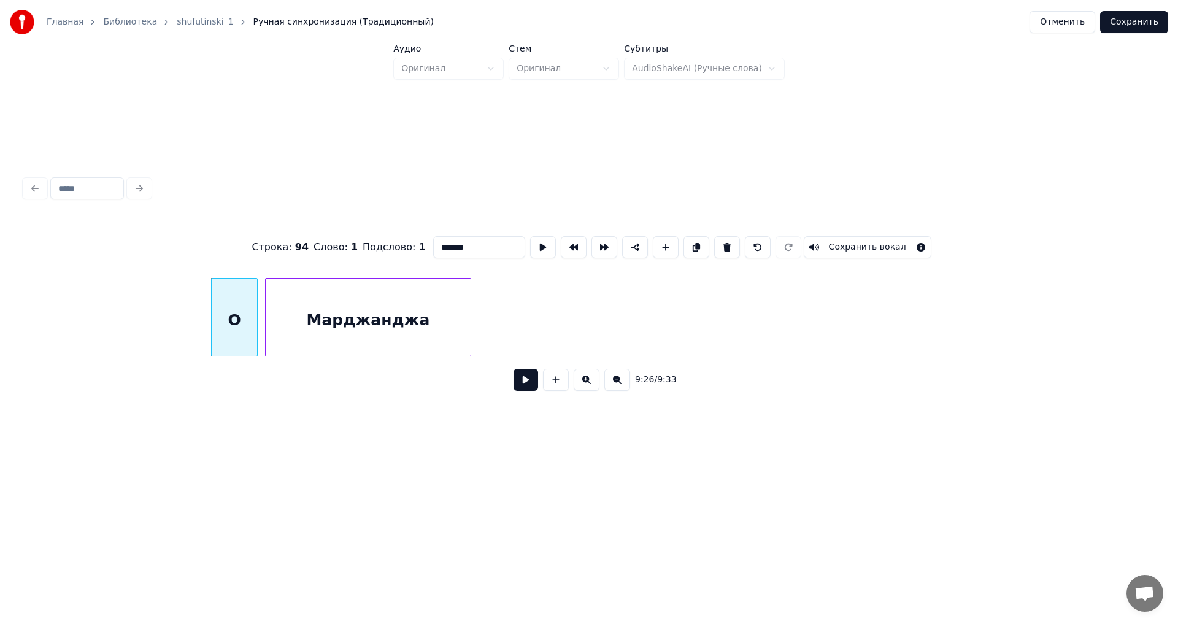
type input "*"
click at [526, 385] on button at bounding box center [525, 380] width 25 height 22
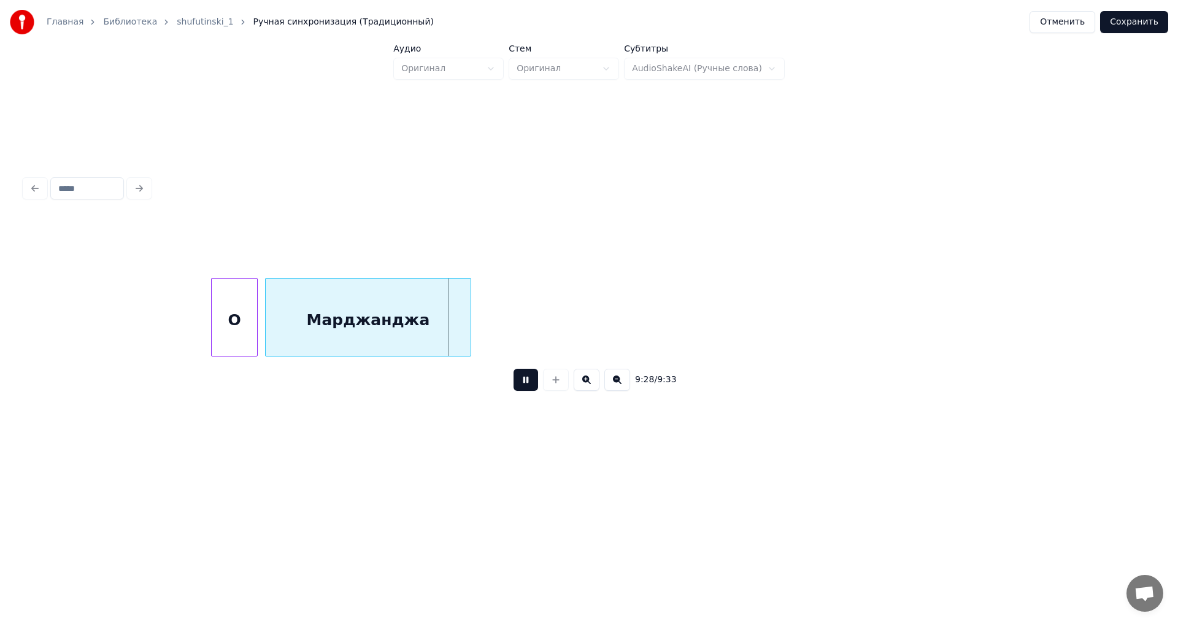
click at [526, 385] on button at bounding box center [525, 380] width 25 height 22
click at [410, 324] on div at bounding box center [409, 316] width 4 height 77
click at [1132, 23] on button "Сохранить" at bounding box center [1134, 22] width 68 height 22
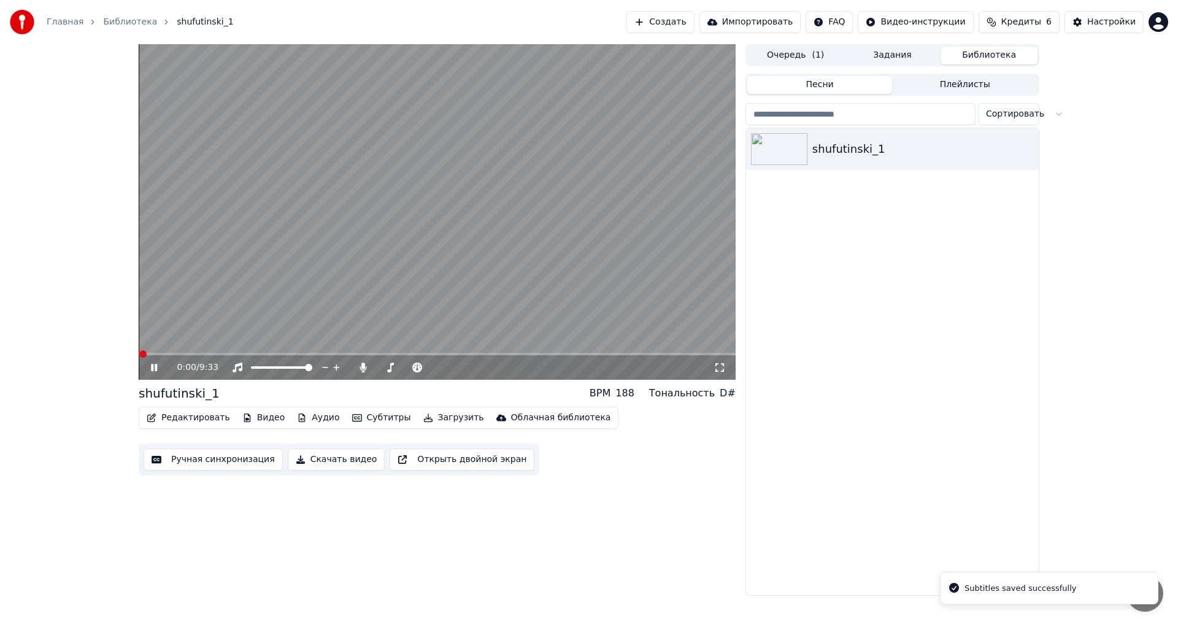
click at [171, 353] on span at bounding box center [437, 354] width 597 height 2
click at [161, 353] on span at bounding box center [155, 354] width 33 height 2
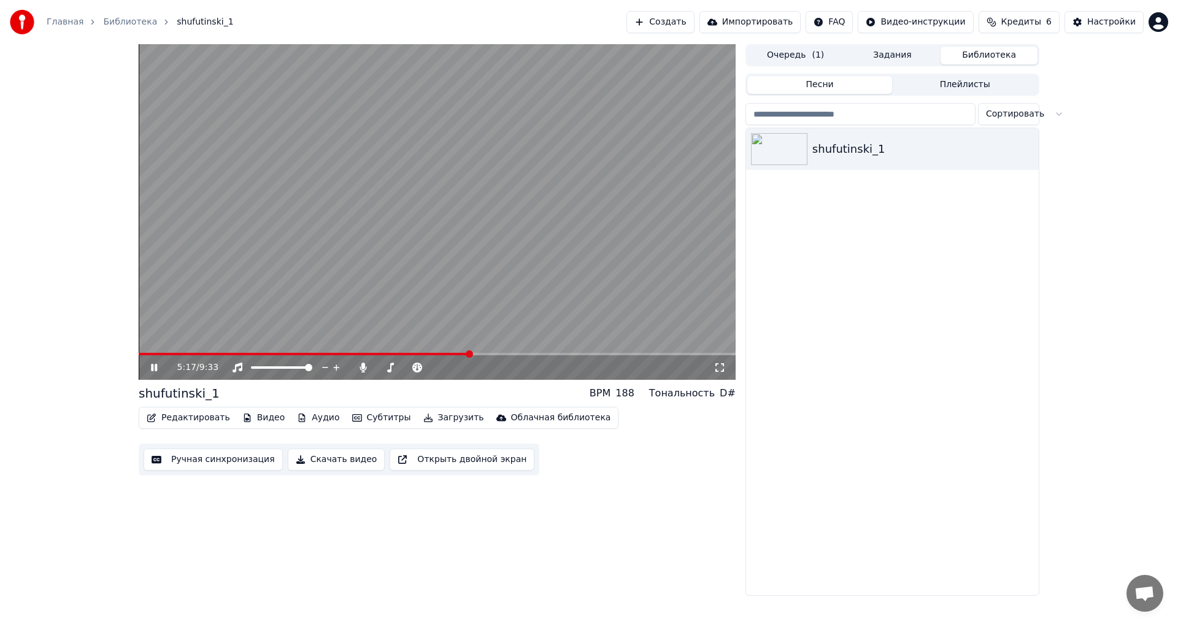
click at [500, 352] on video at bounding box center [437, 211] width 597 height 335
click at [505, 354] on span at bounding box center [437, 354] width 597 height 2
click at [148, 365] on icon at bounding box center [162, 367] width 29 height 10
click at [515, 353] on span at bounding box center [437, 354] width 597 height 2
click at [523, 353] on span at bounding box center [437, 354] width 597 height 2
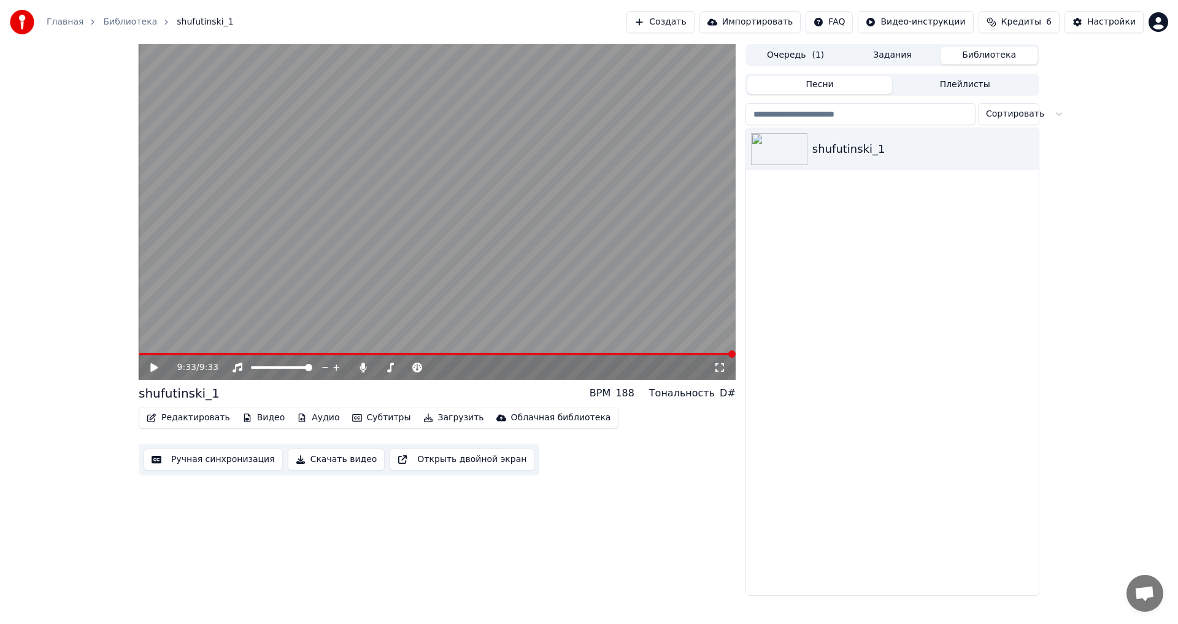
click at [424, 416] on button "Загрузить" at bounding box center [453, 417] width 71 height 17
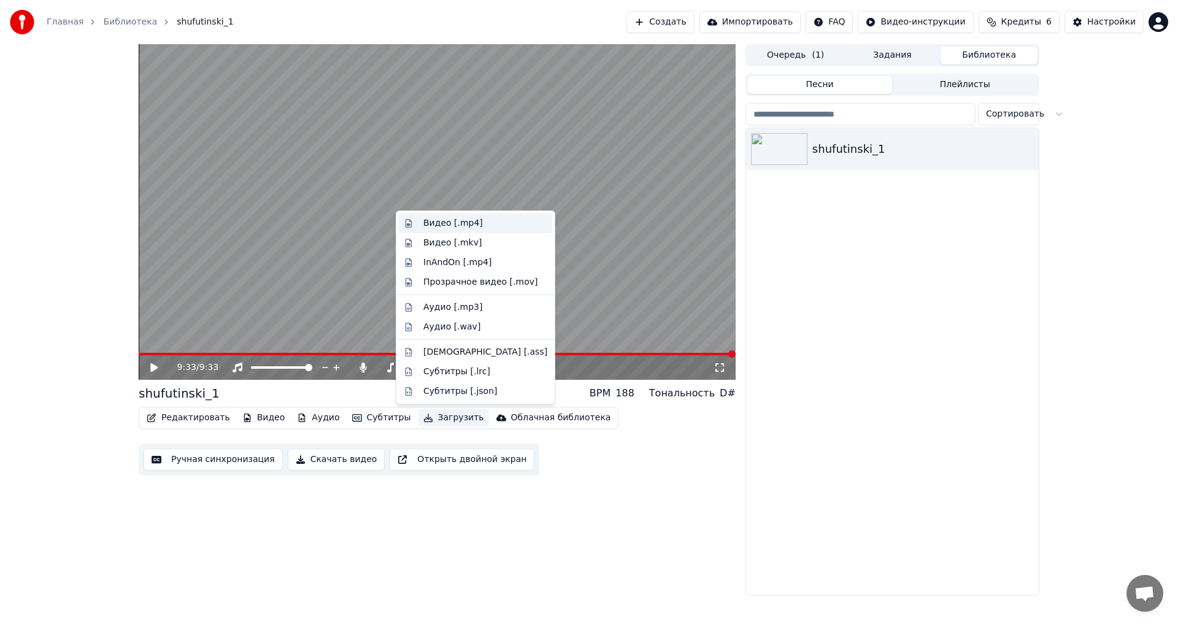
click at [440, 222] on div "Видео [.mp4]" at bounding box center [452, 223] width 59 height 12
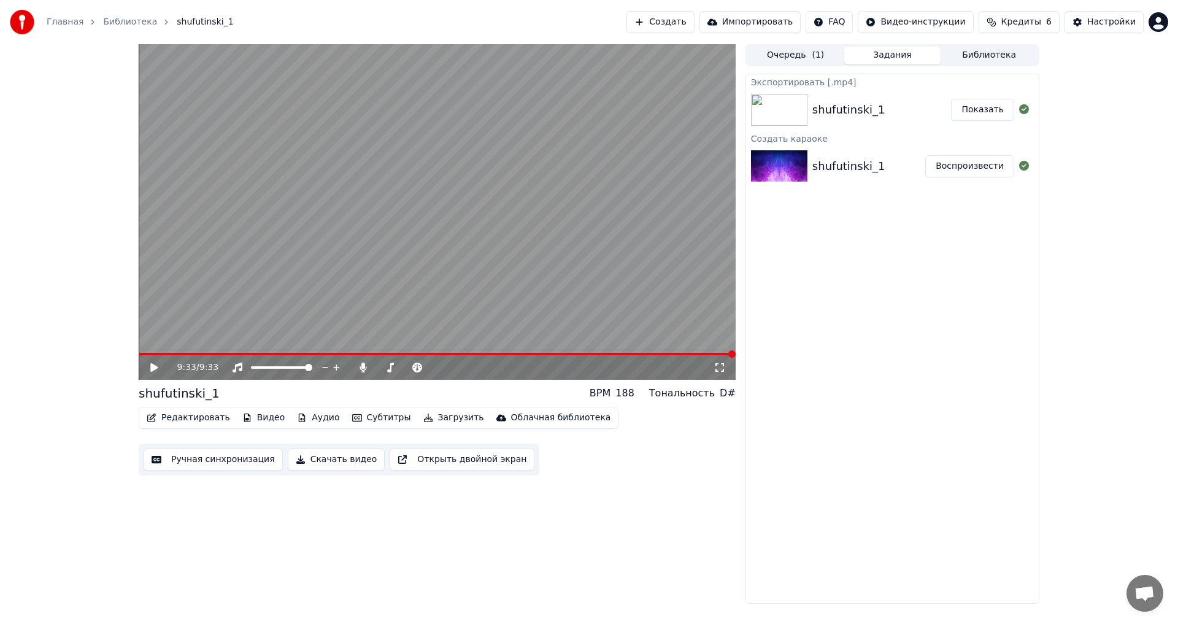
click at [972, 109] on button "Показать" at bounding box center [982, 110] width 63 height 22
